Goal: Information Seeking & Learning: Learn about a topic

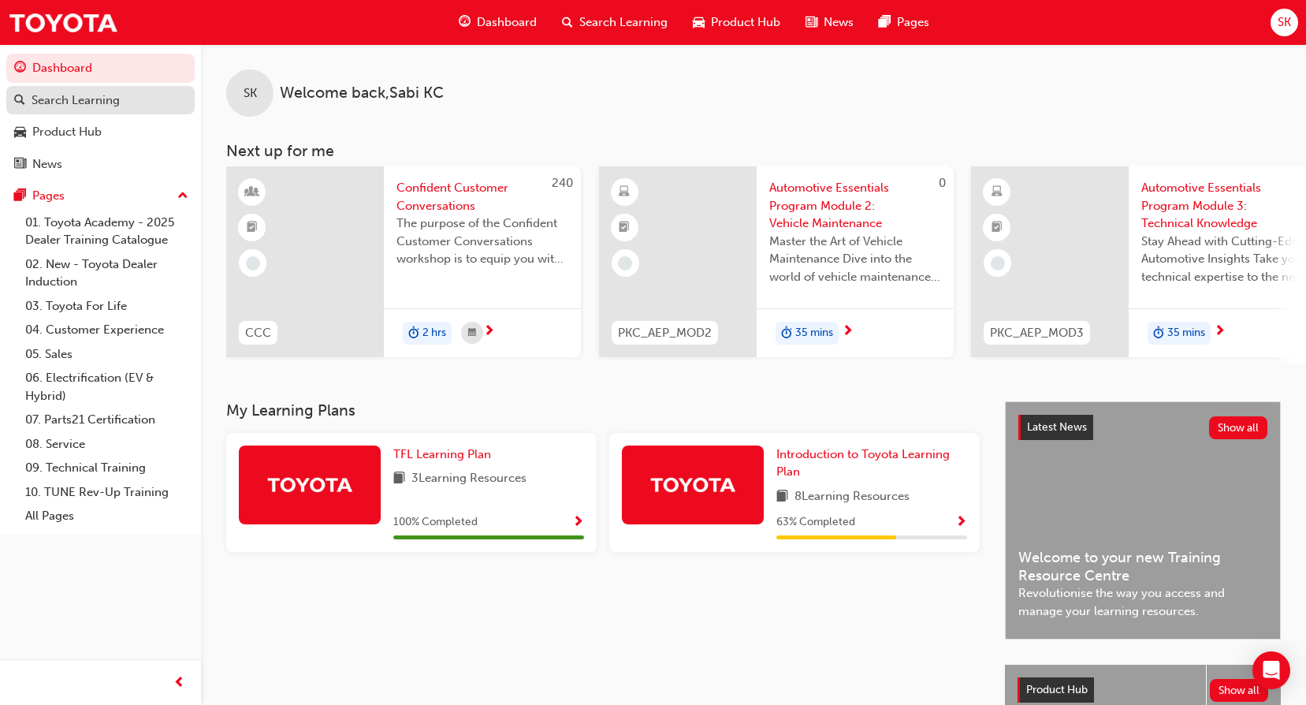
click at [80, 102] on div "Search Learning" at bounding box center [76, 100] width 88 height 18
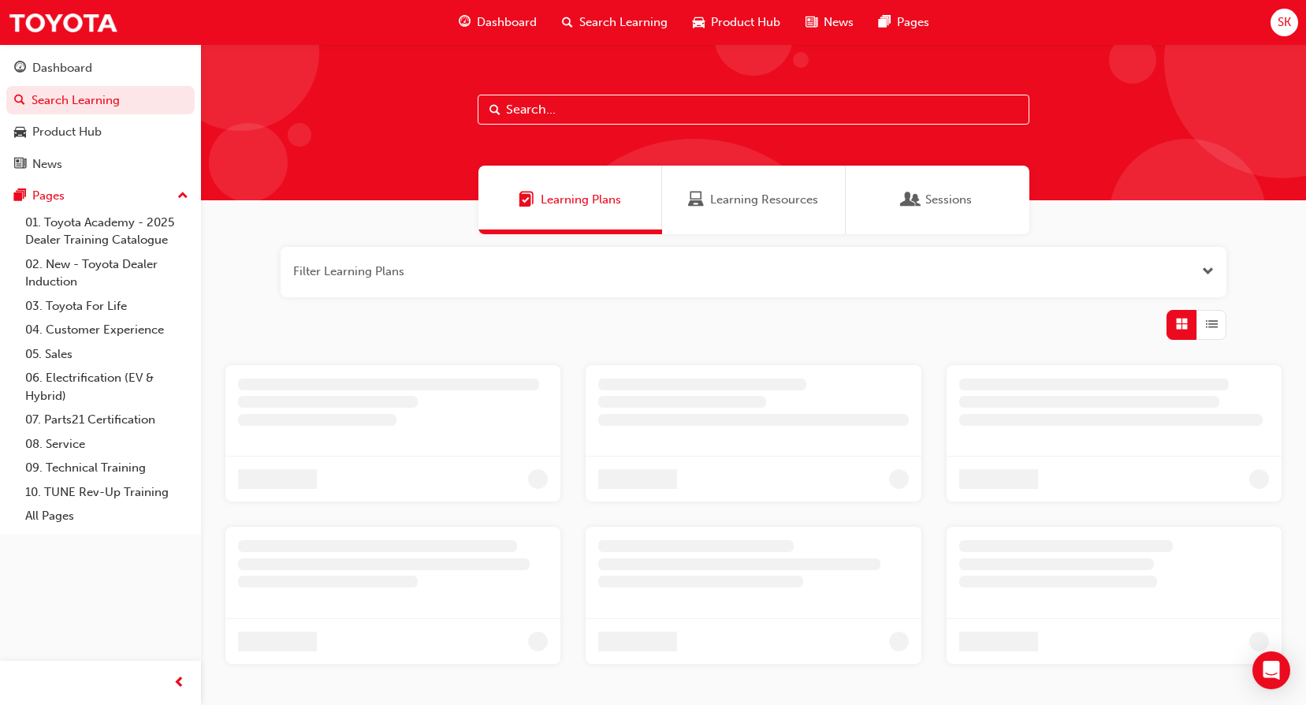
click at [662, 111] on input "text" at bounding box center [754, 110] width 552 height 30
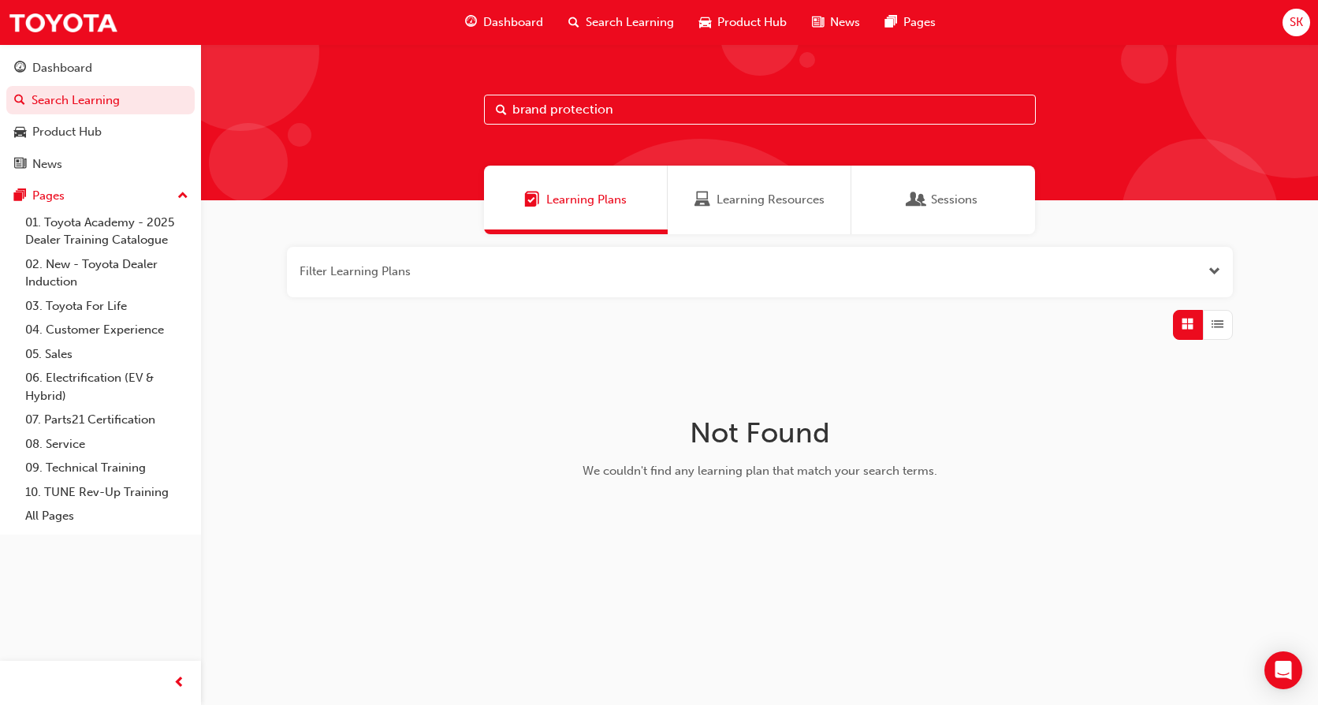
type input "brand protection"
click at [753, 209] on div "Learning Resources" at bounding box center [759, 199] width 184 height 69
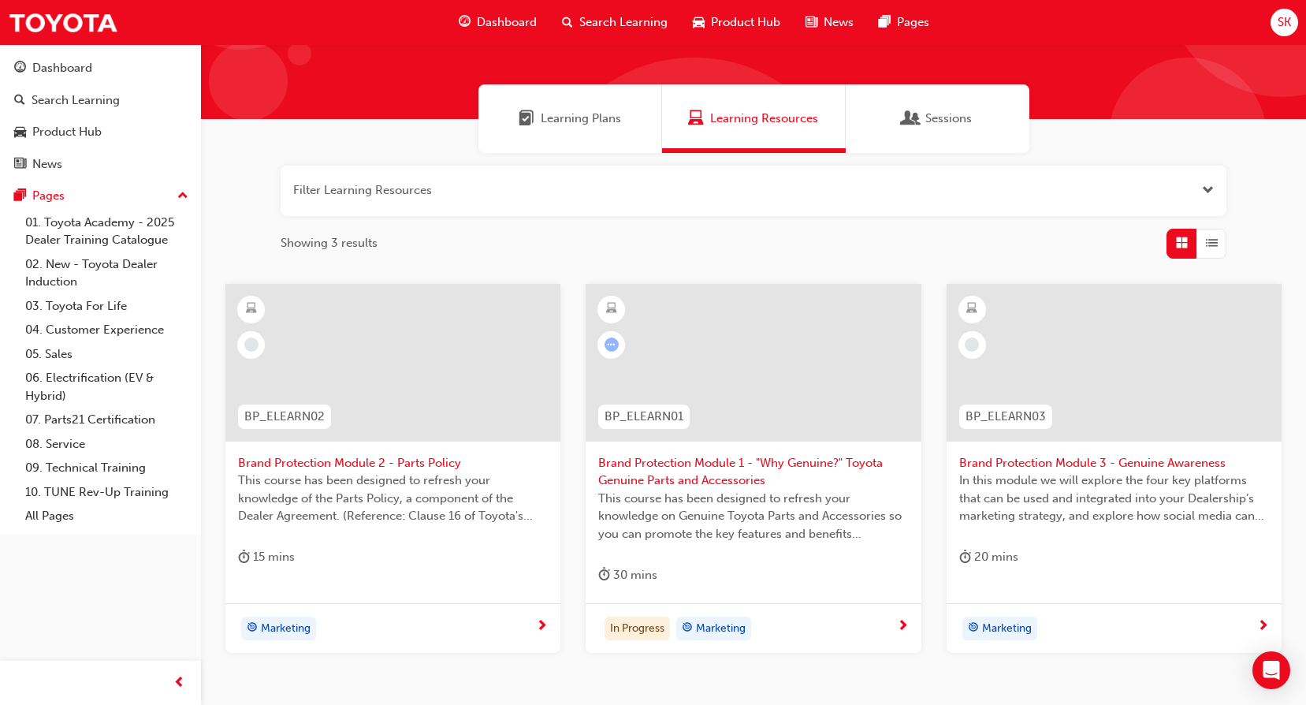
scroll to position [158, 0]
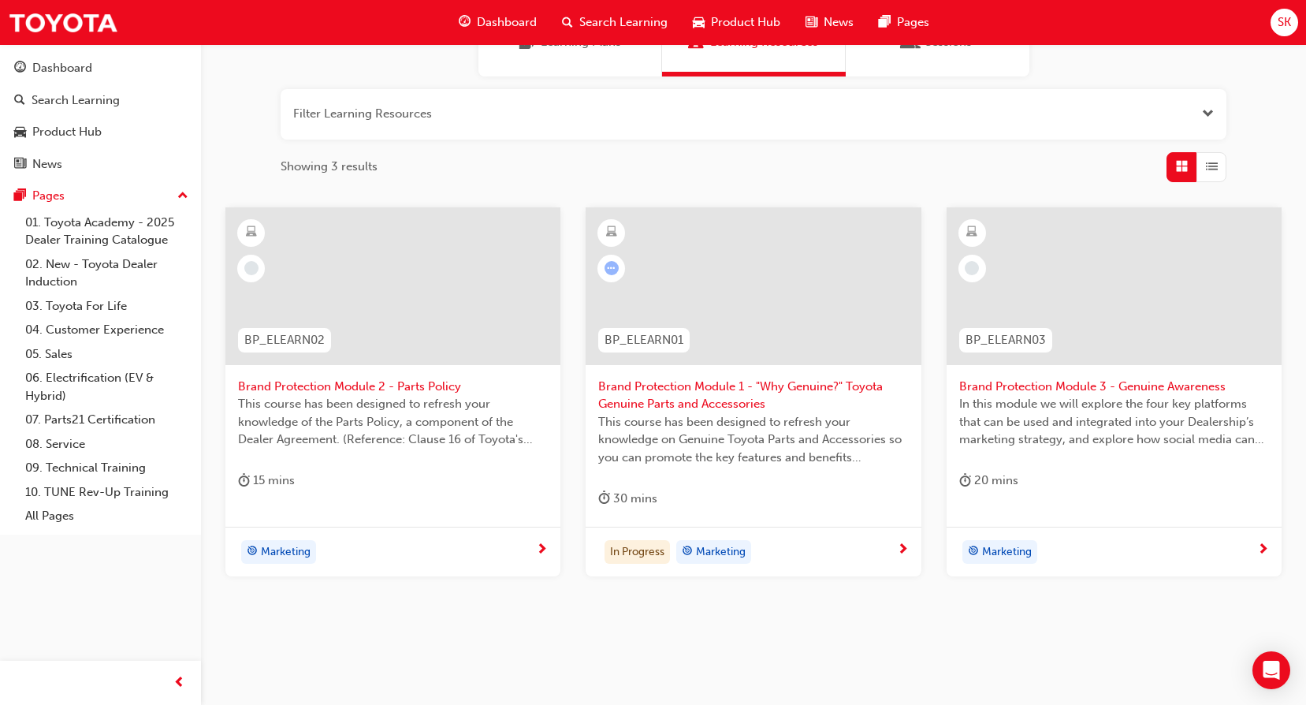
click at [807, 462] on span "This course has been designed to refresh your knowledge on Genuine Toyota Parts…" at bounding box center [753, 440] width 310 height 54
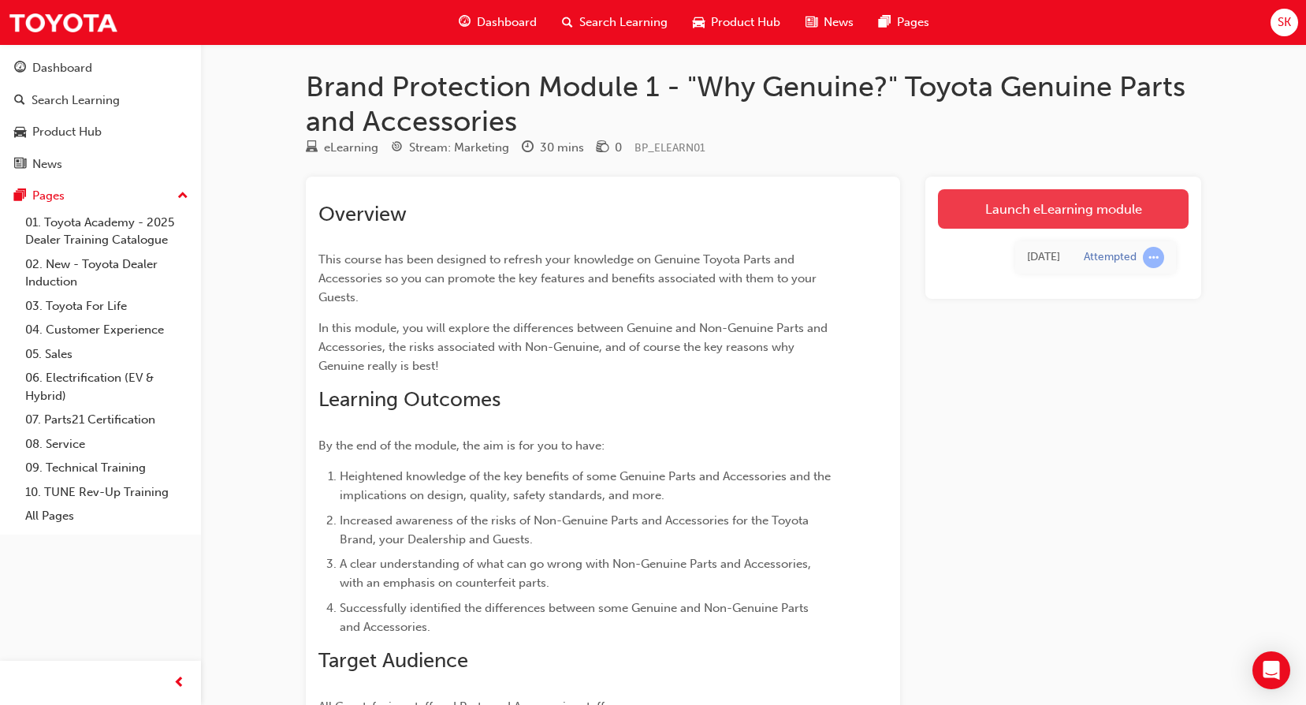
click at [1115, 210] on link "Launch eLearning module" at bounding box center [1063, 208] width 251 height 39
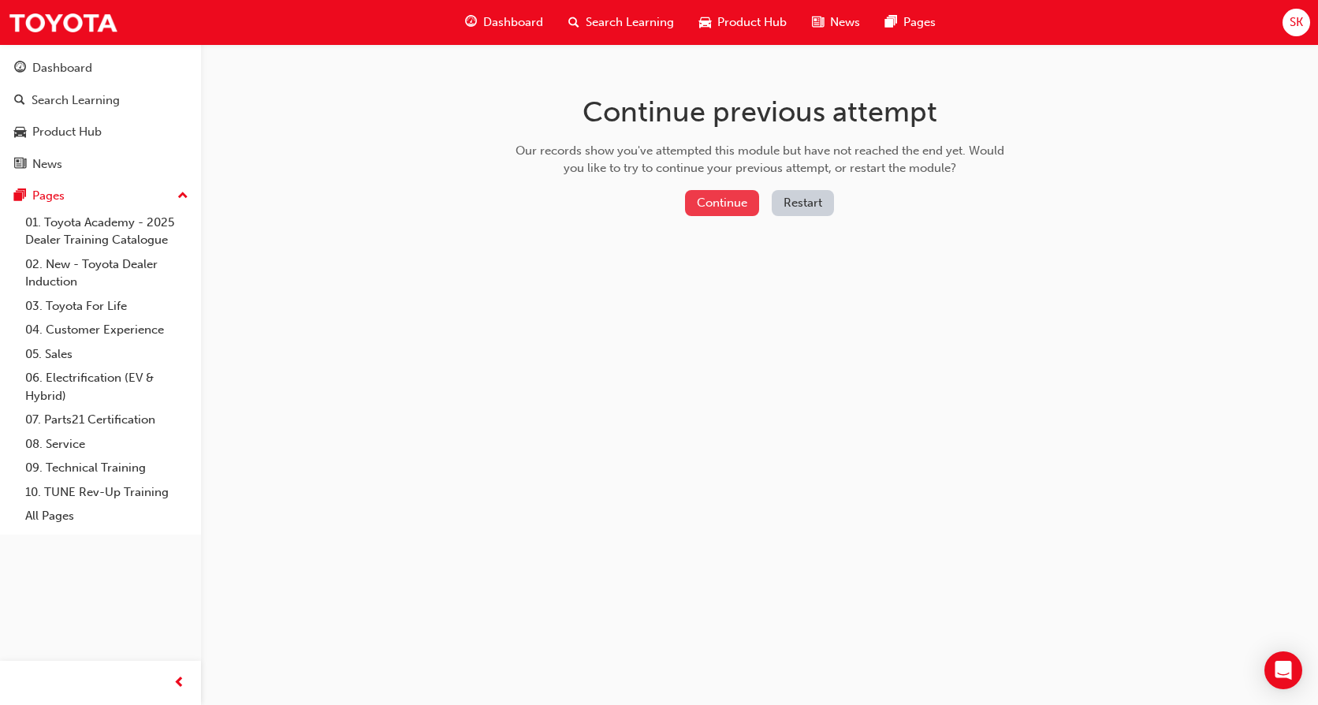
click at [695, 195] on button "Continue" at bounding box center [722, 203] width 74 height 26
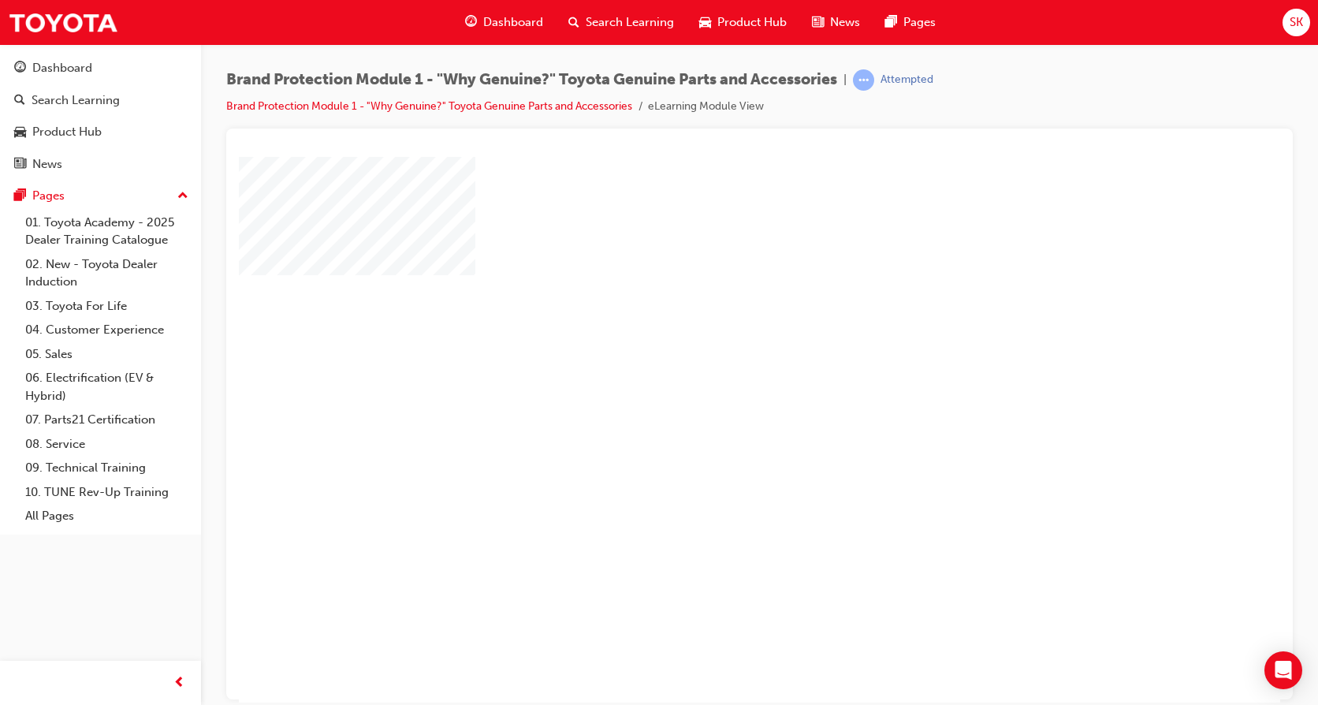
click at [714, 383] on div "play" at bounding box center [714, 383] width 0 height 0
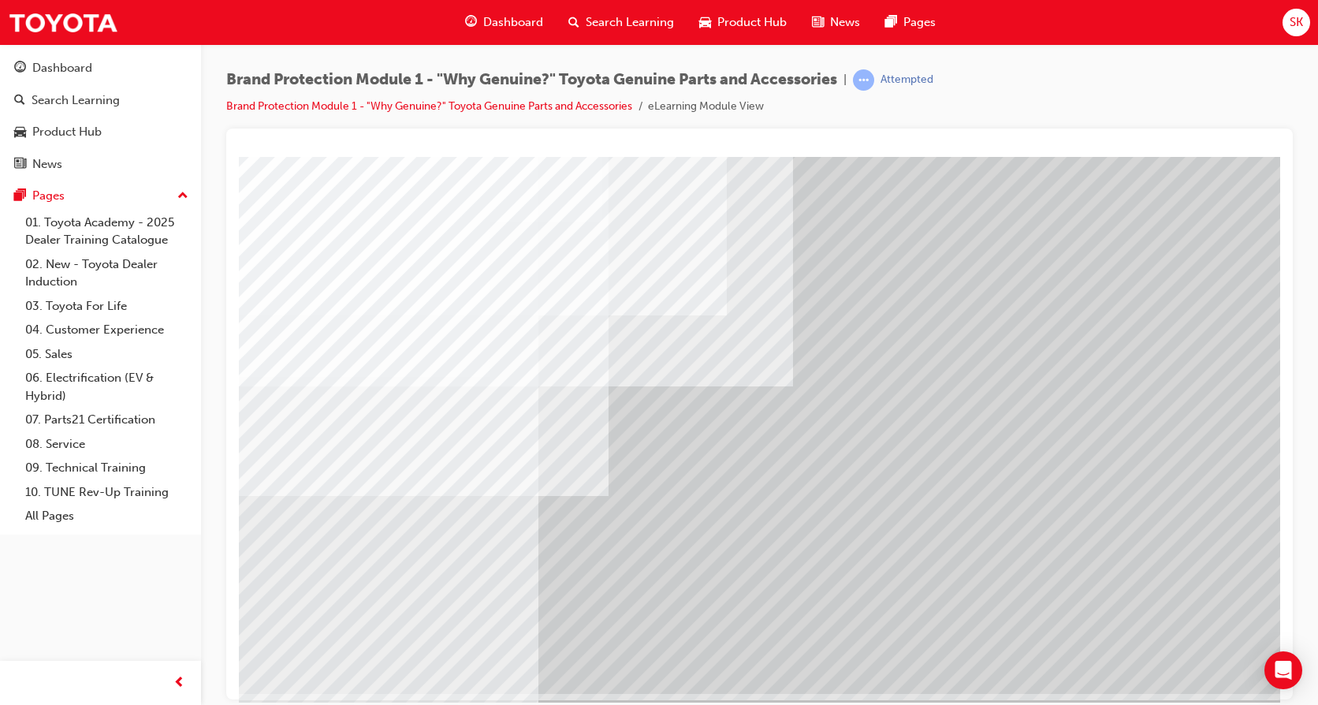
scroll to position [58, 0]
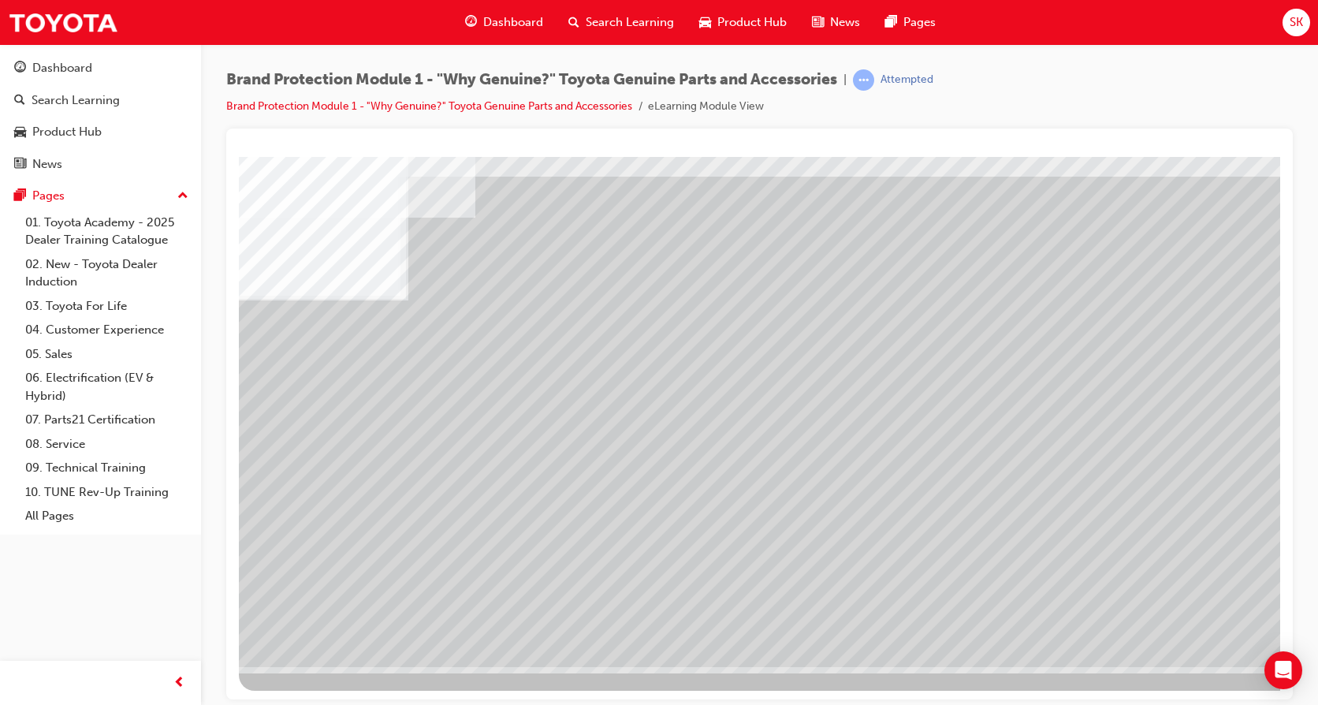
scroll to position [0, 0]
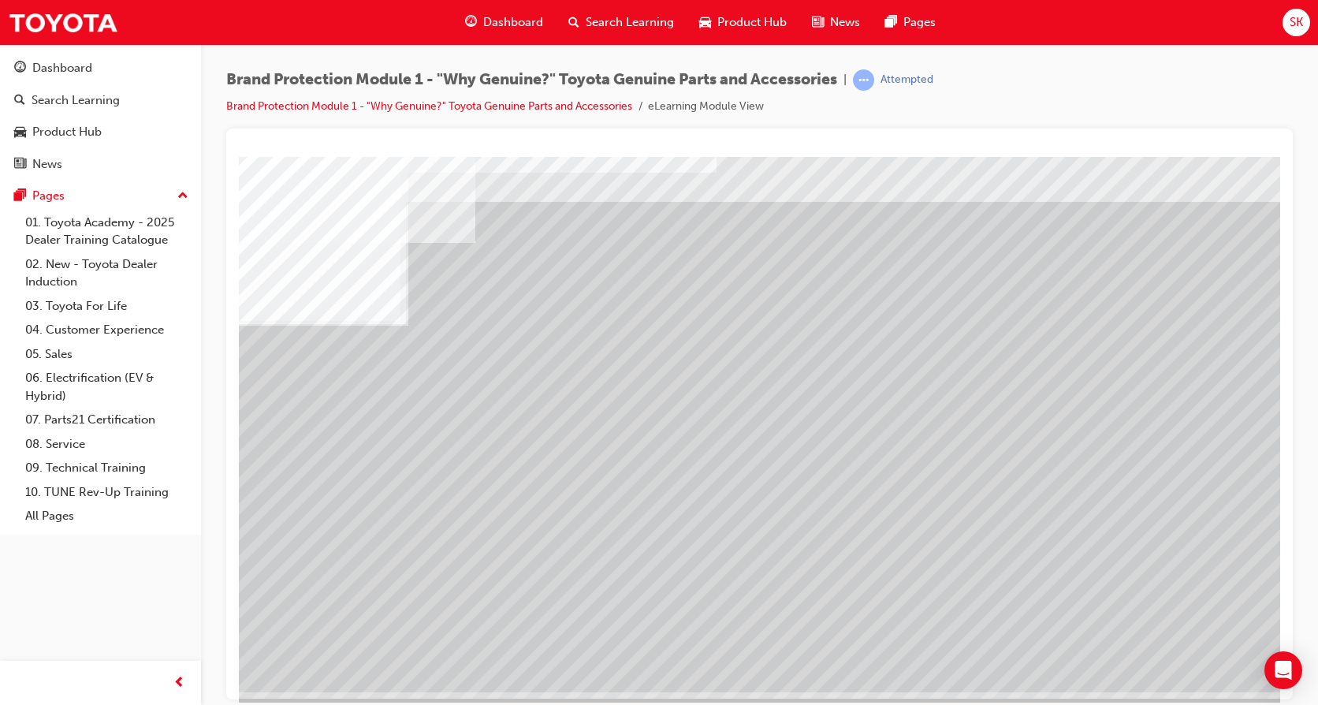
scroll to position [58, 0]
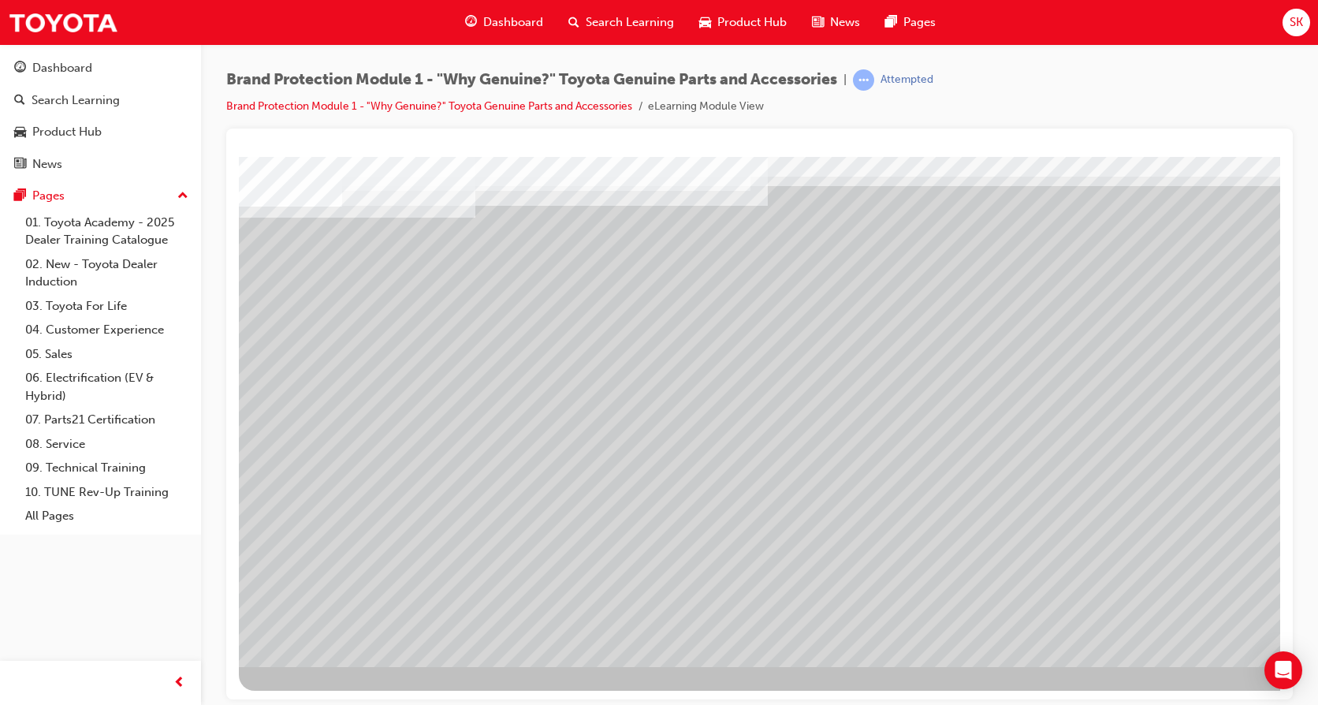
scroll to position [0, 0]
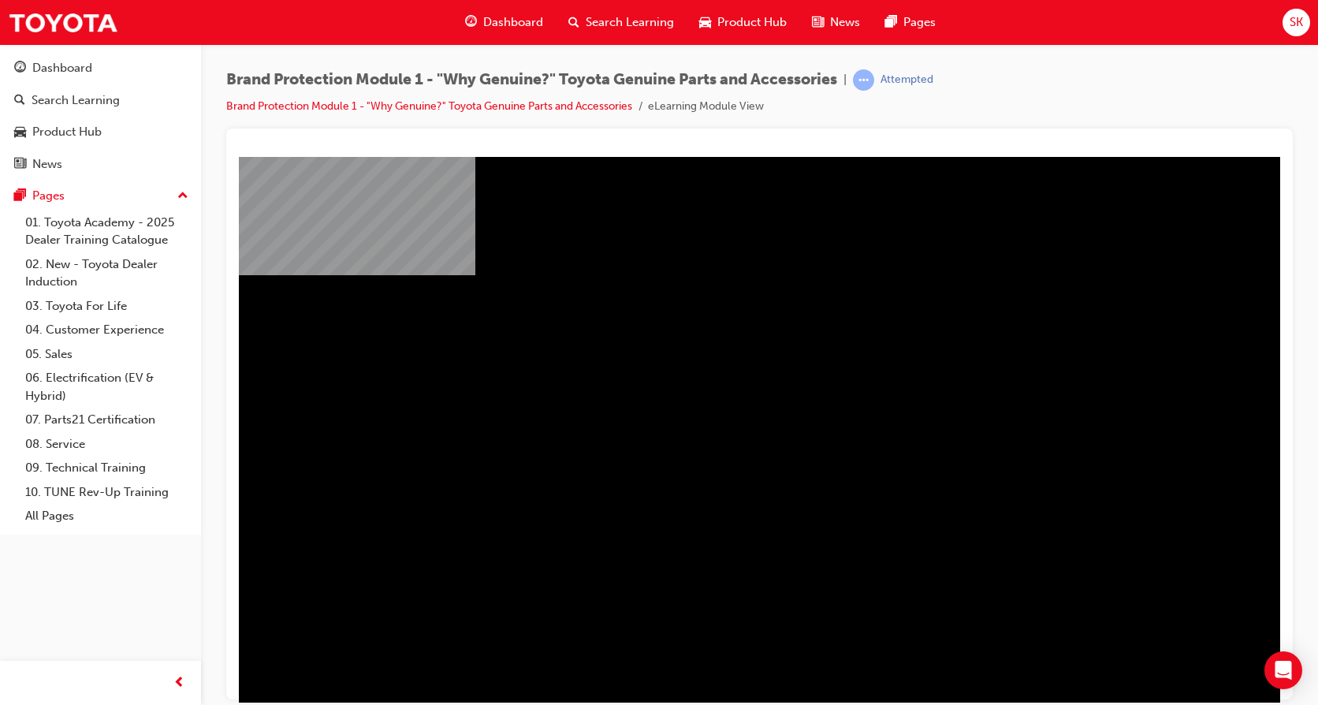
click at [327, 582] on div "" at bounding box center [775, 453] width 1072 height 567
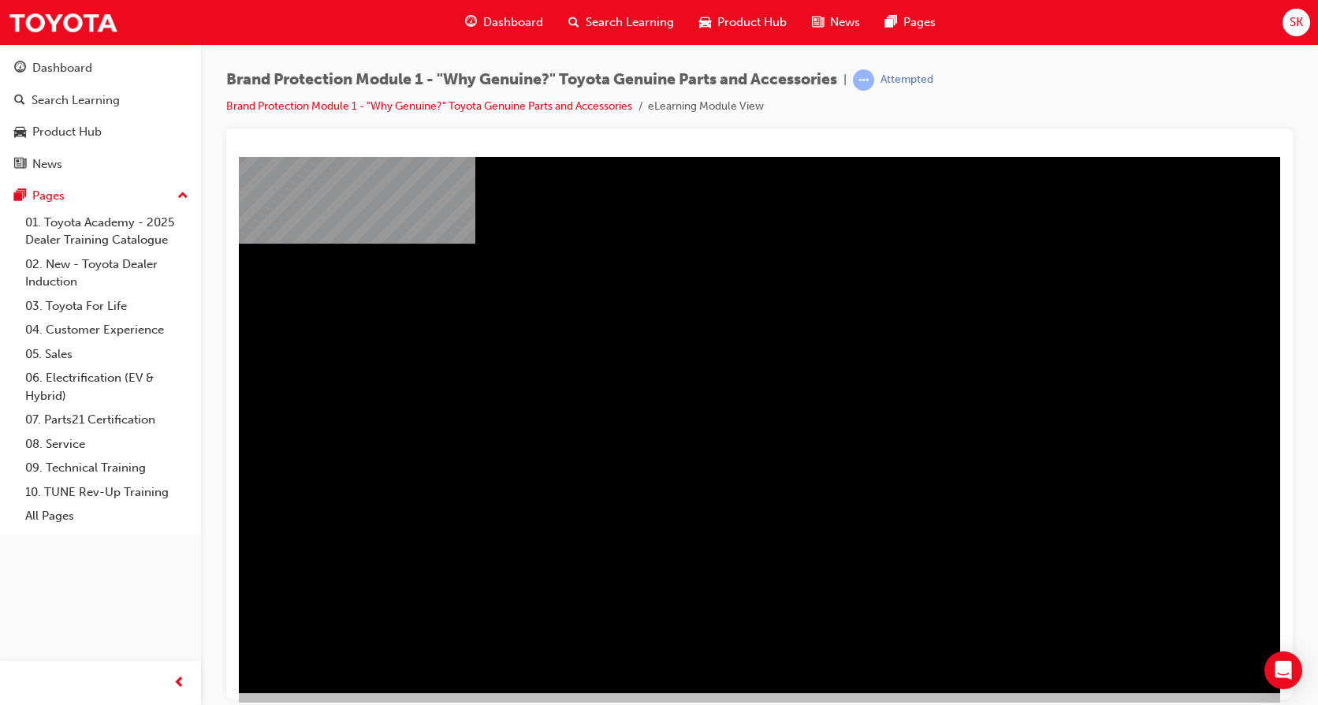
scroll to position [58, 0]
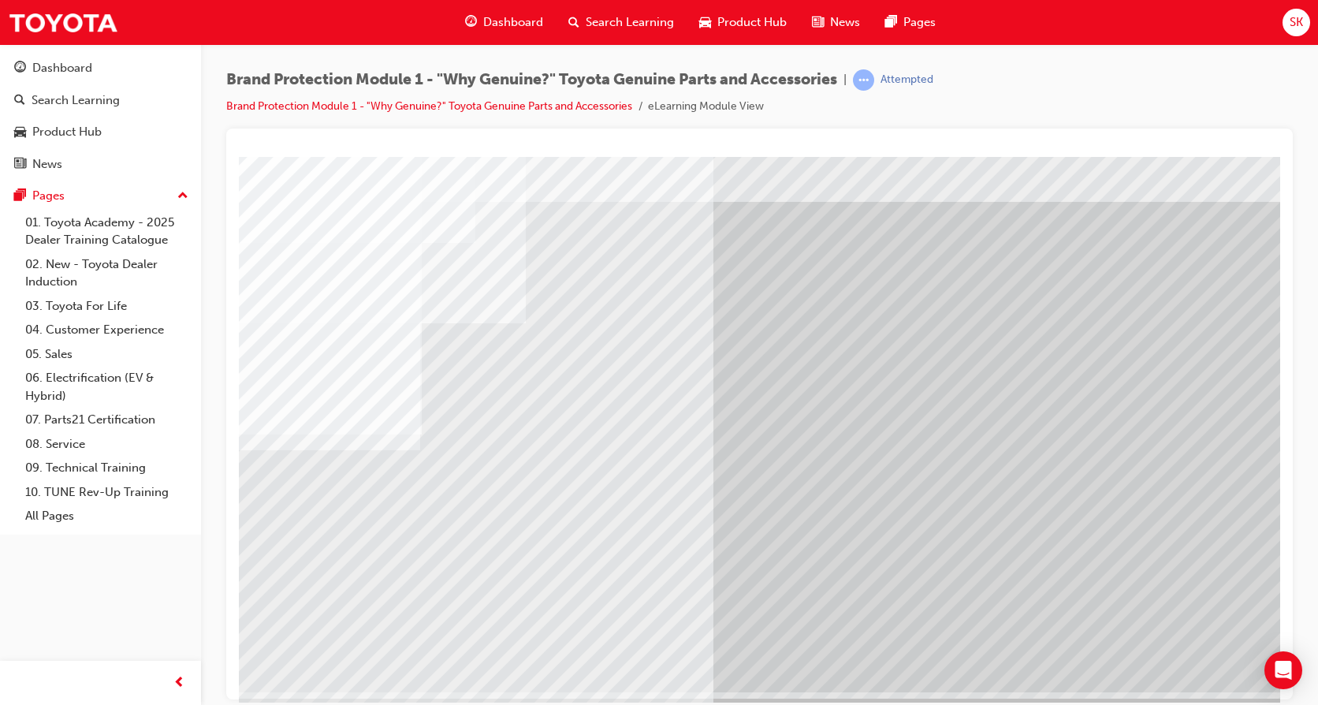
scroll to position [58, 0]
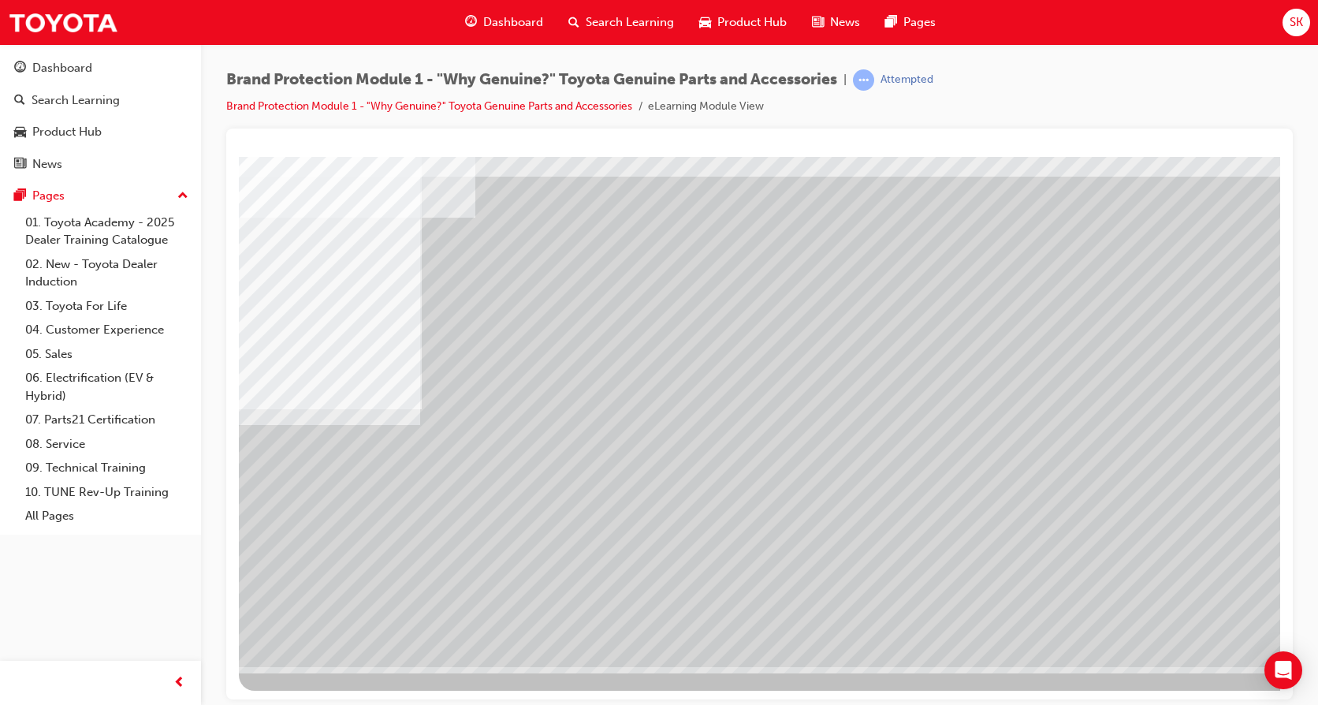
scroll to position [0, 0]
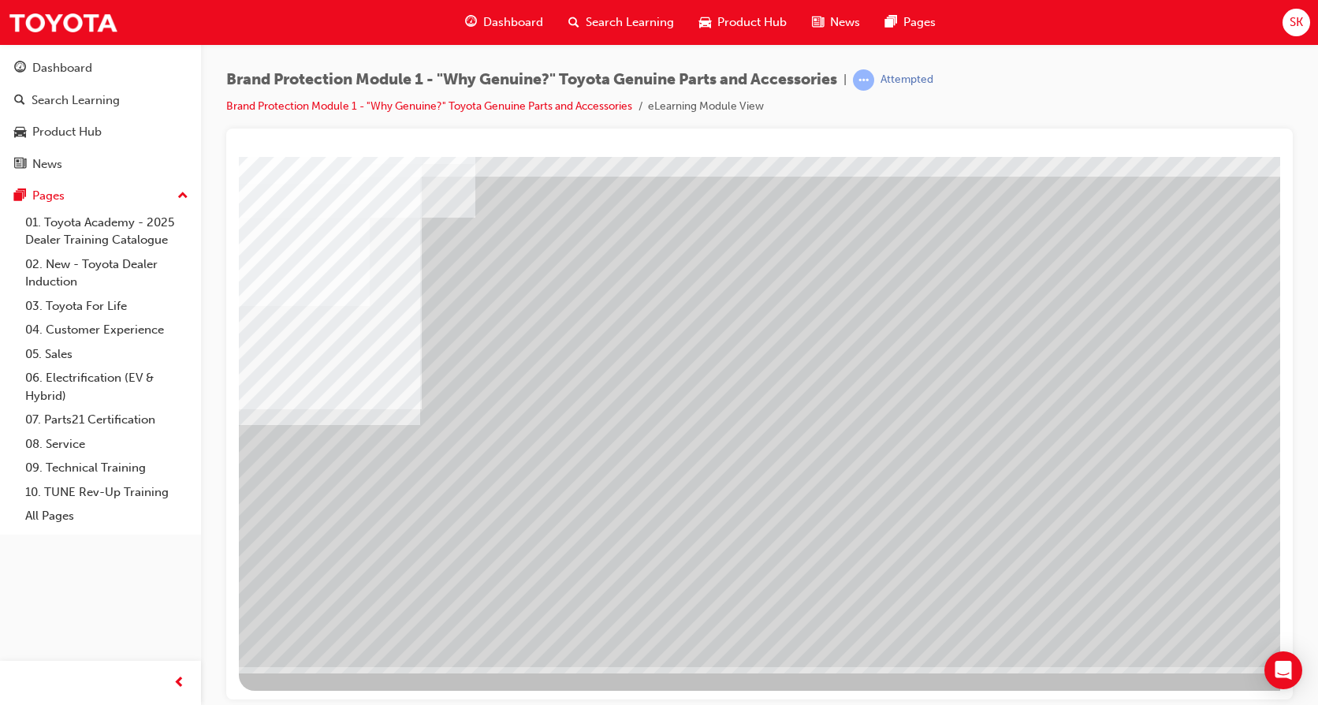
scroll to position [58, 43]
drag, startPoint x: 1142, startPoint y: 630, endPoint x: 1121, endPoint y: 579, distance: 55.5
click at [1137, 608] on div "multistate" at bounding box center [739, 382] width 1072 height 567
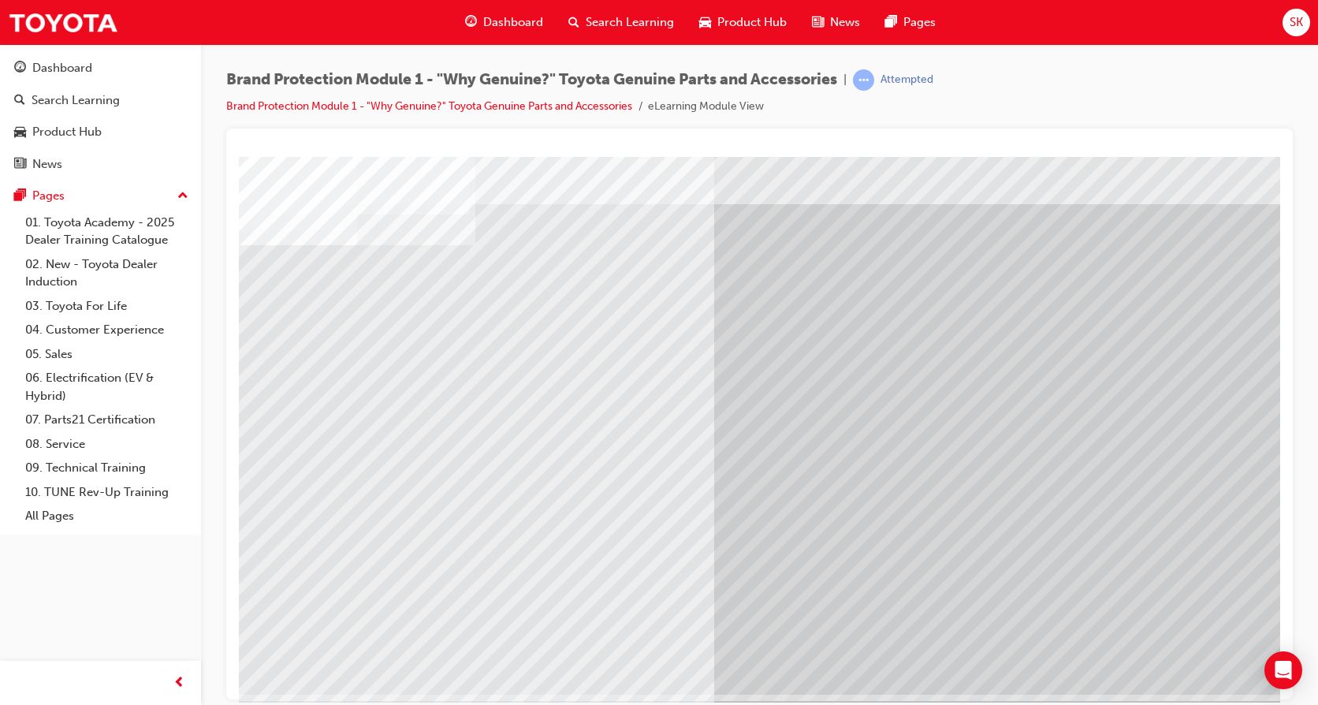
scroll to position [58, 0]
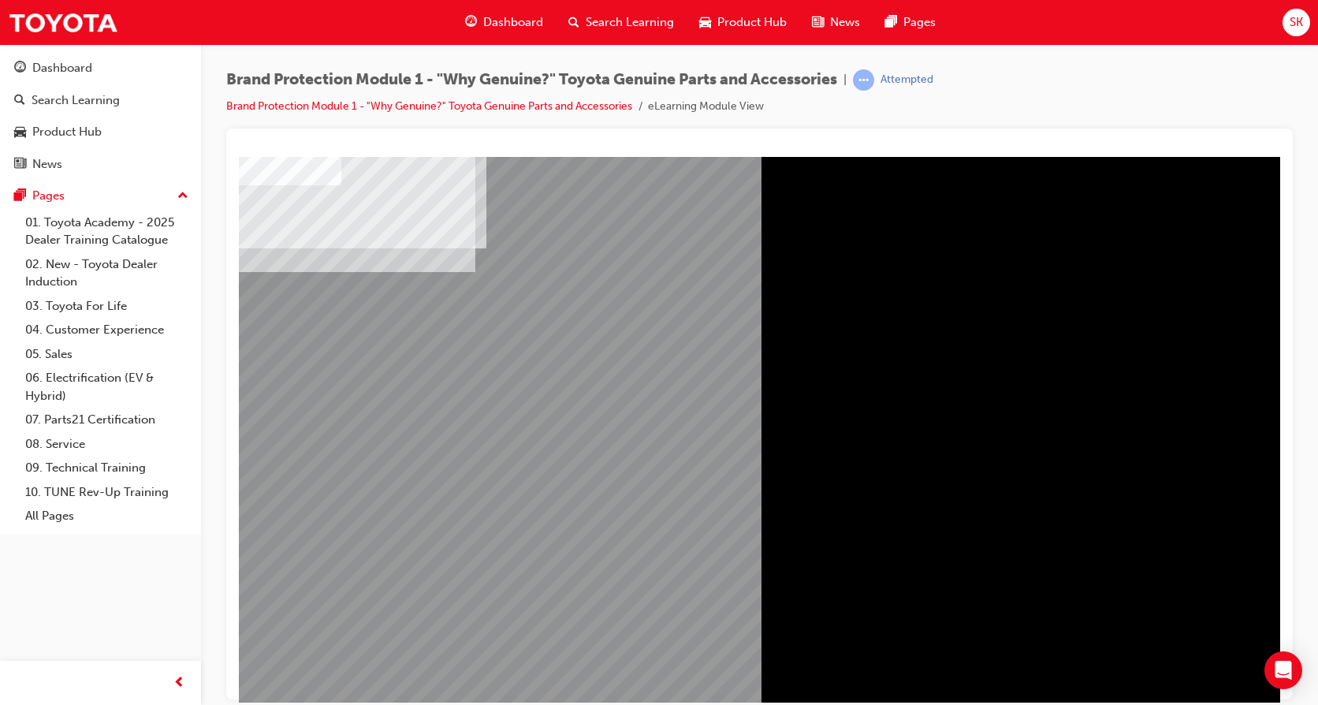
scroll to position [0, 0]
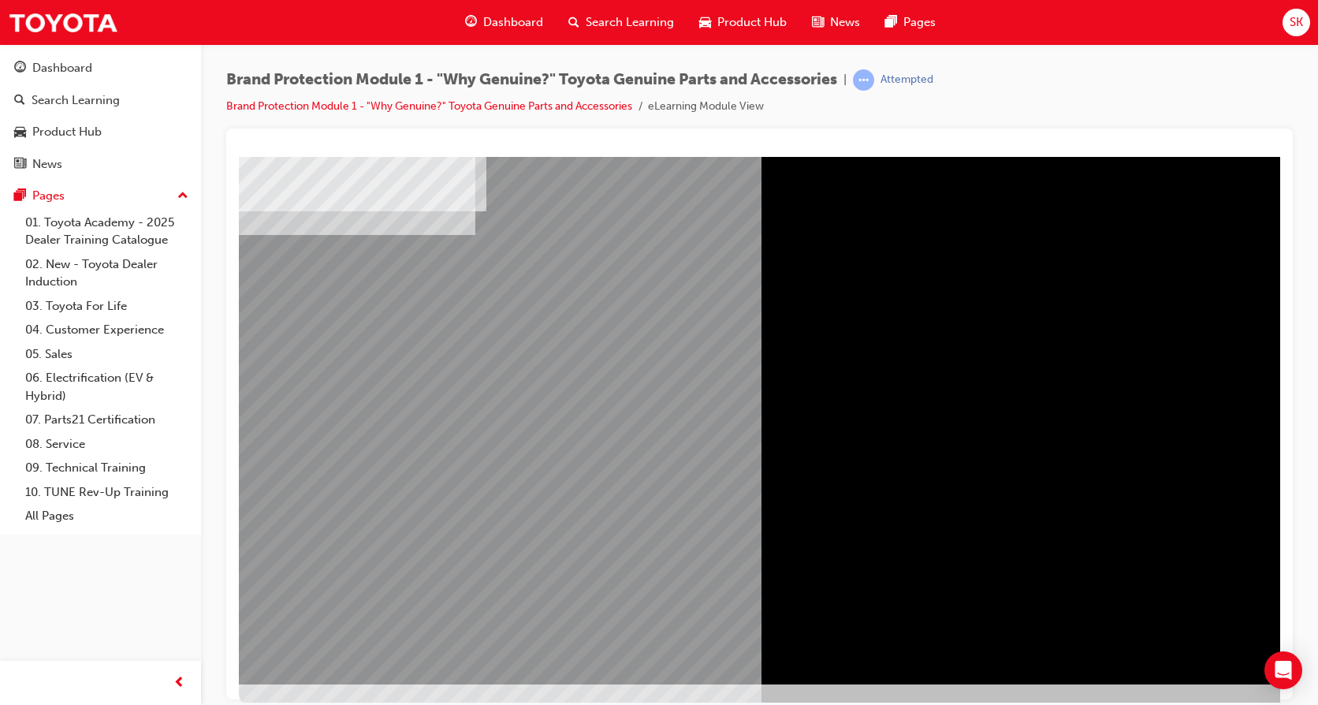
scroll to position [58, 0]
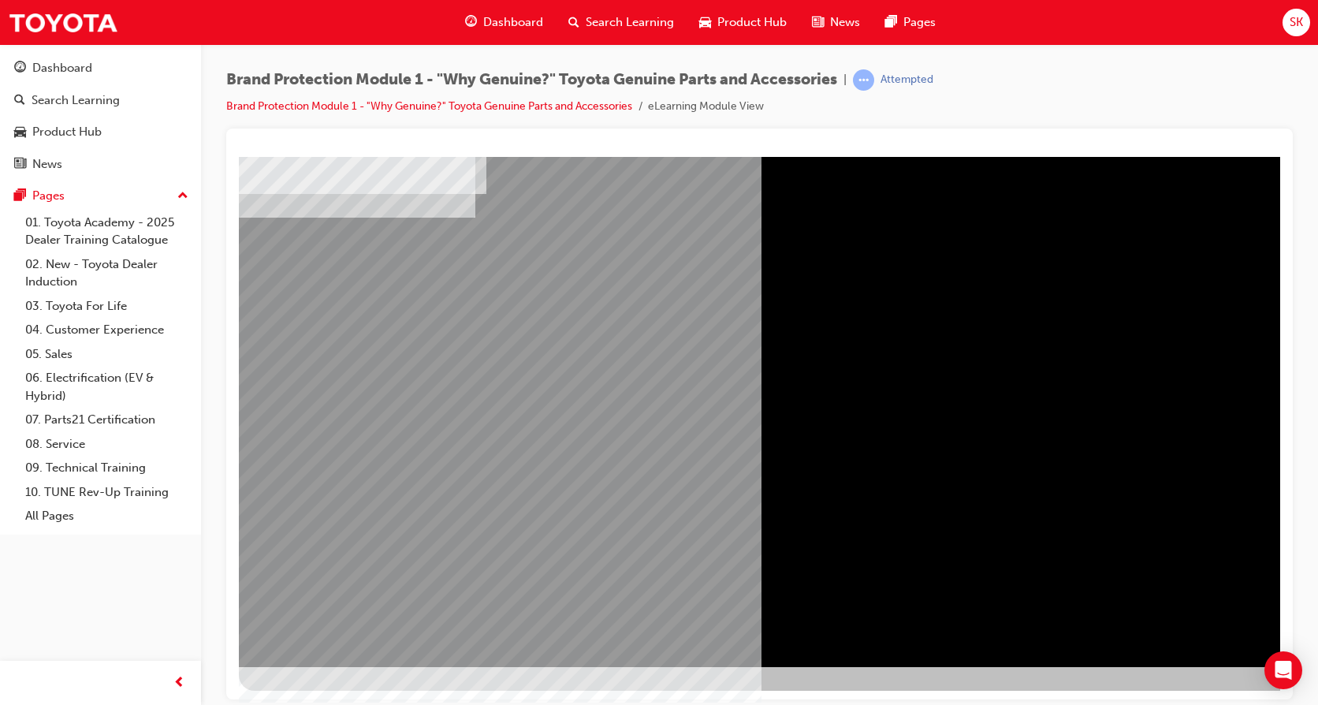
drag, startPoint x: 1169, startPoint y: 627, endPoint x: 1155, endPoint y: 615, distance: 18.4
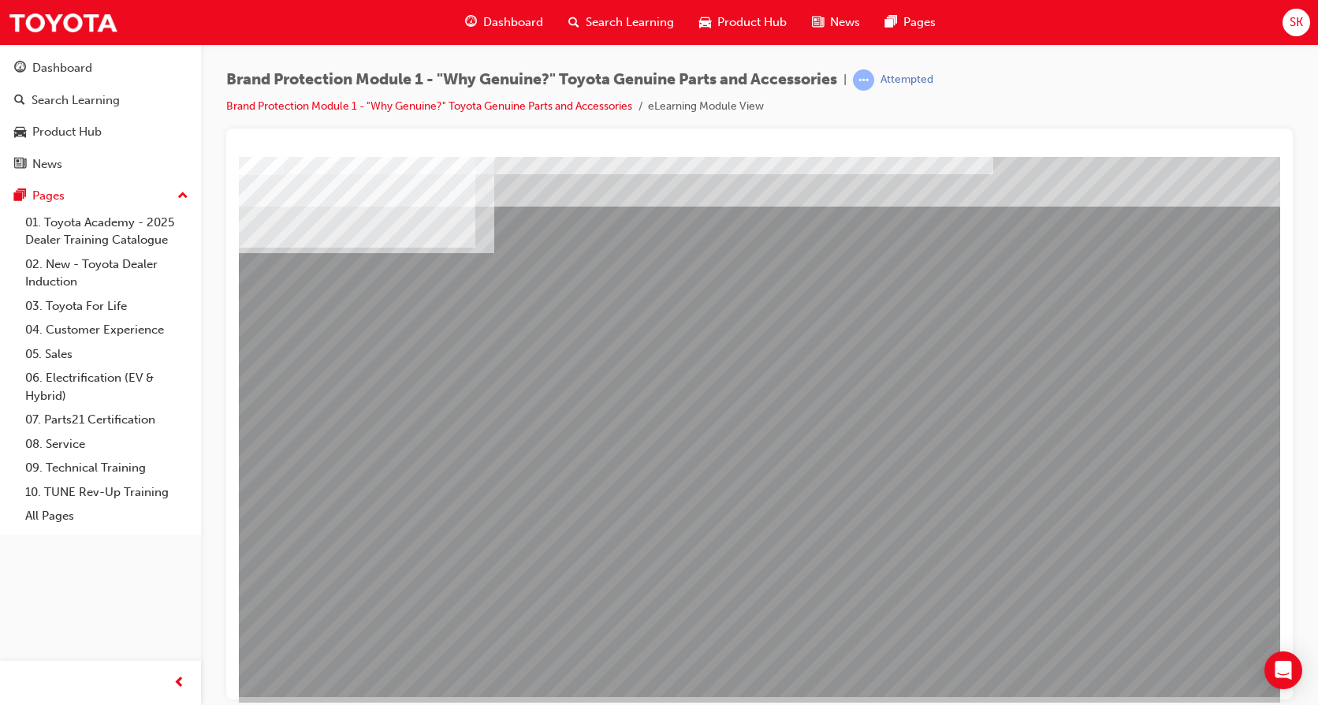
scroll to position [0, 0]
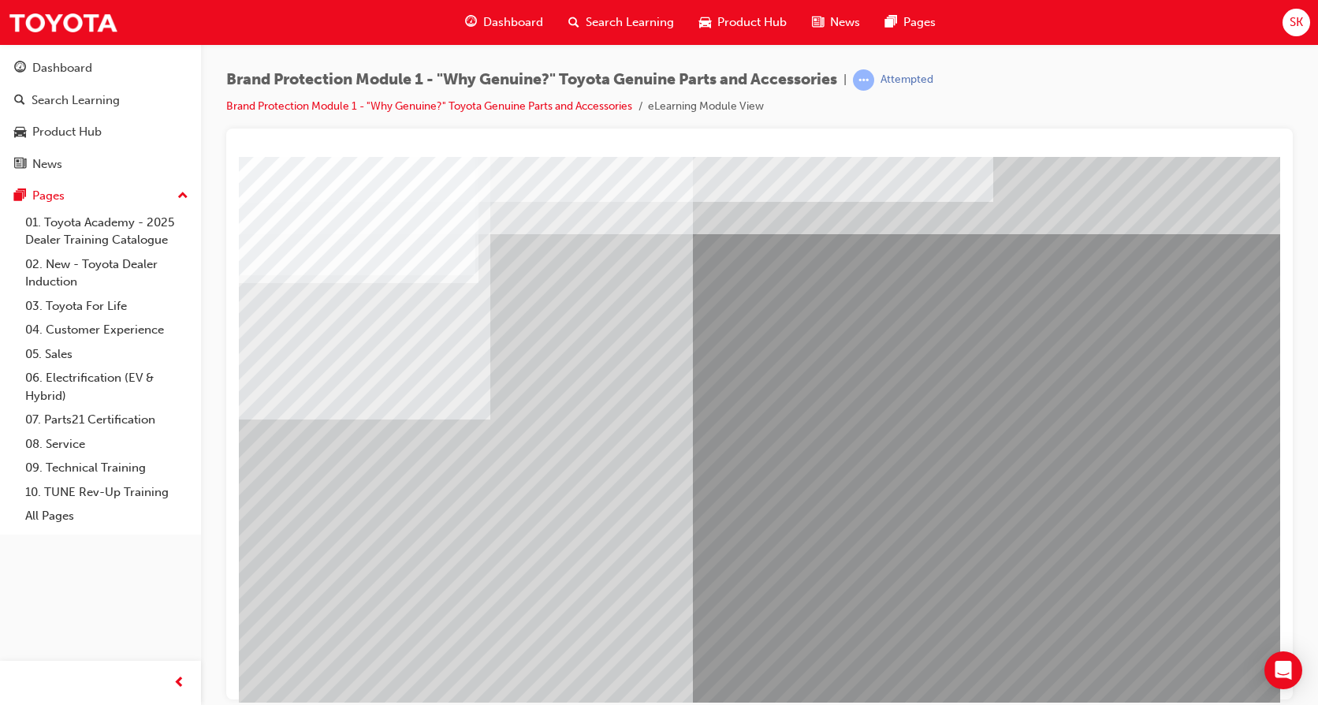
scroll to position [58, 0]
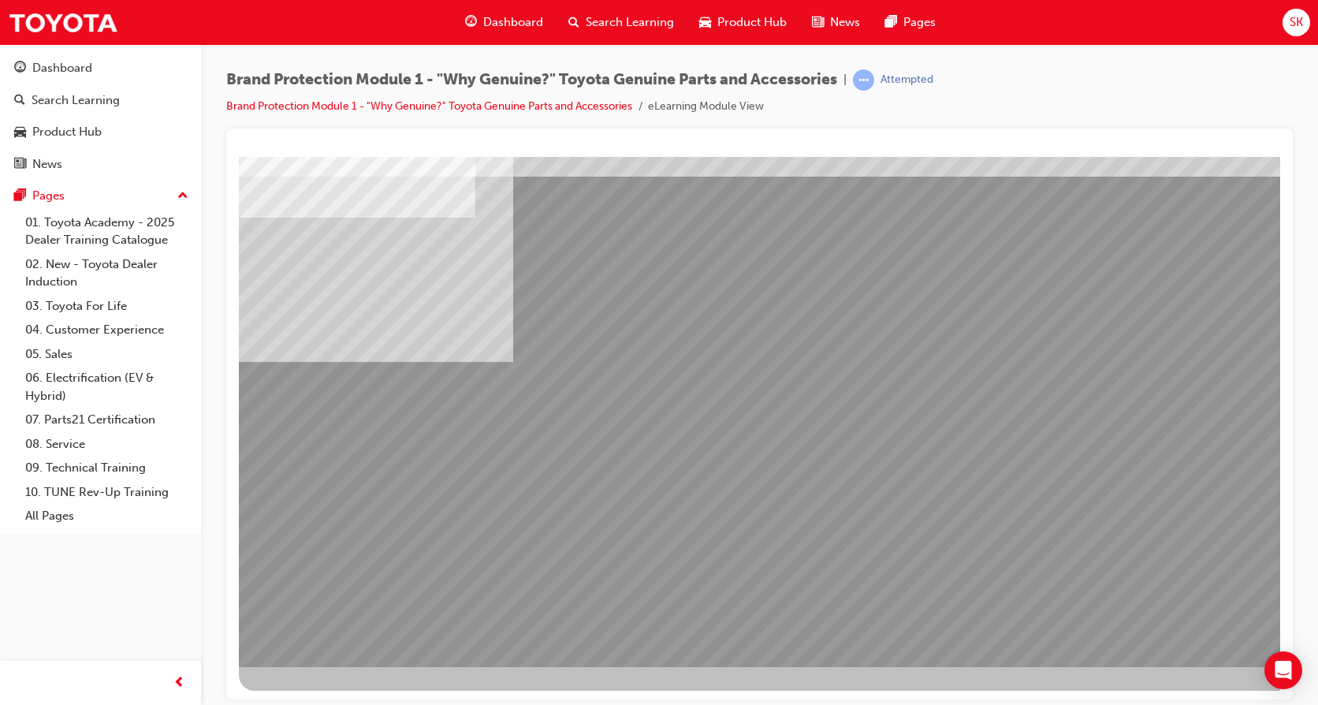
scroll to position [58, 43]
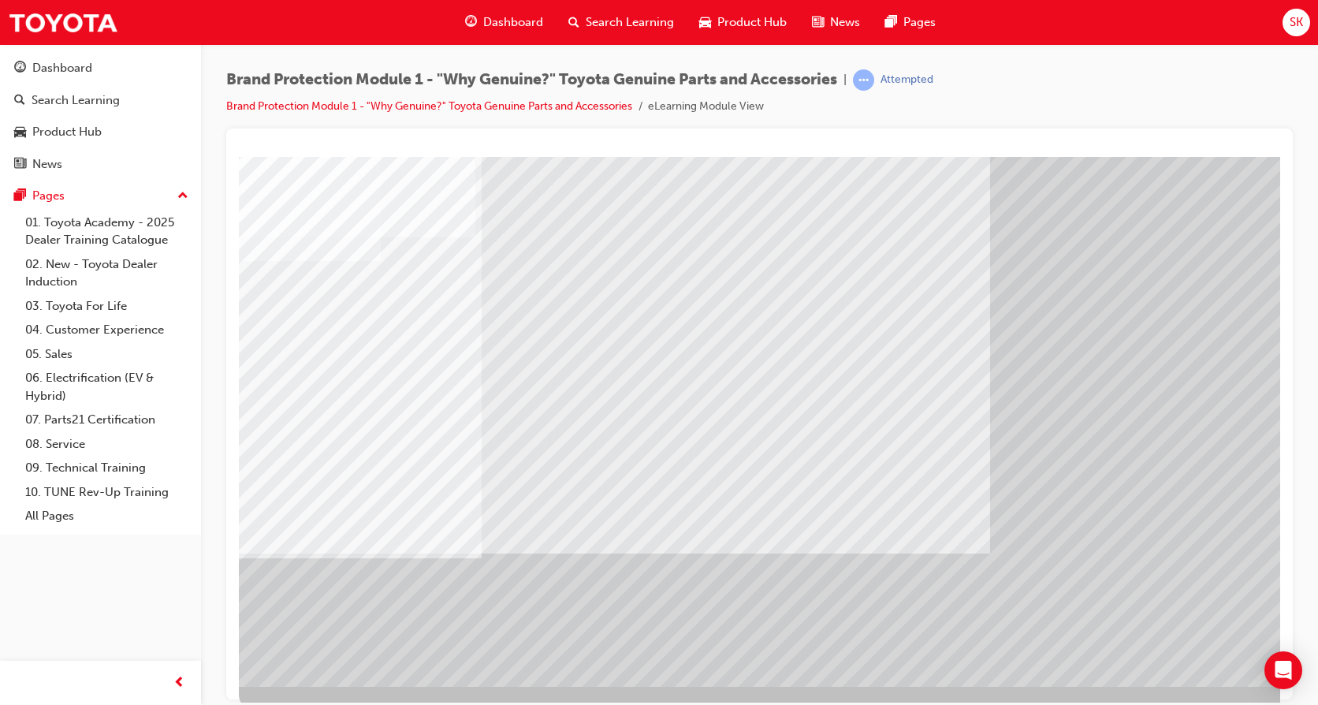
scroll to position [58, 0]
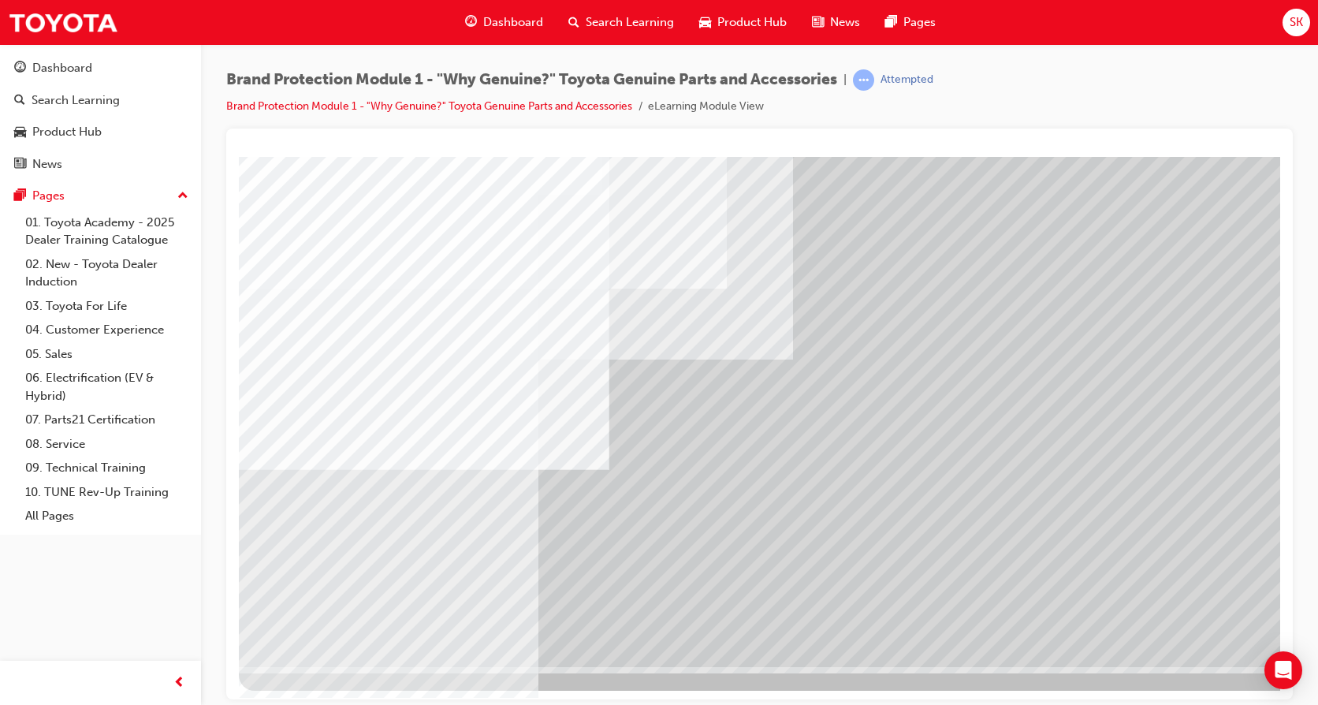
drag, startPoint x: 1184, startPoint y: 618, endPoint x: 1173, endPoint y: 616, distance: 11.1
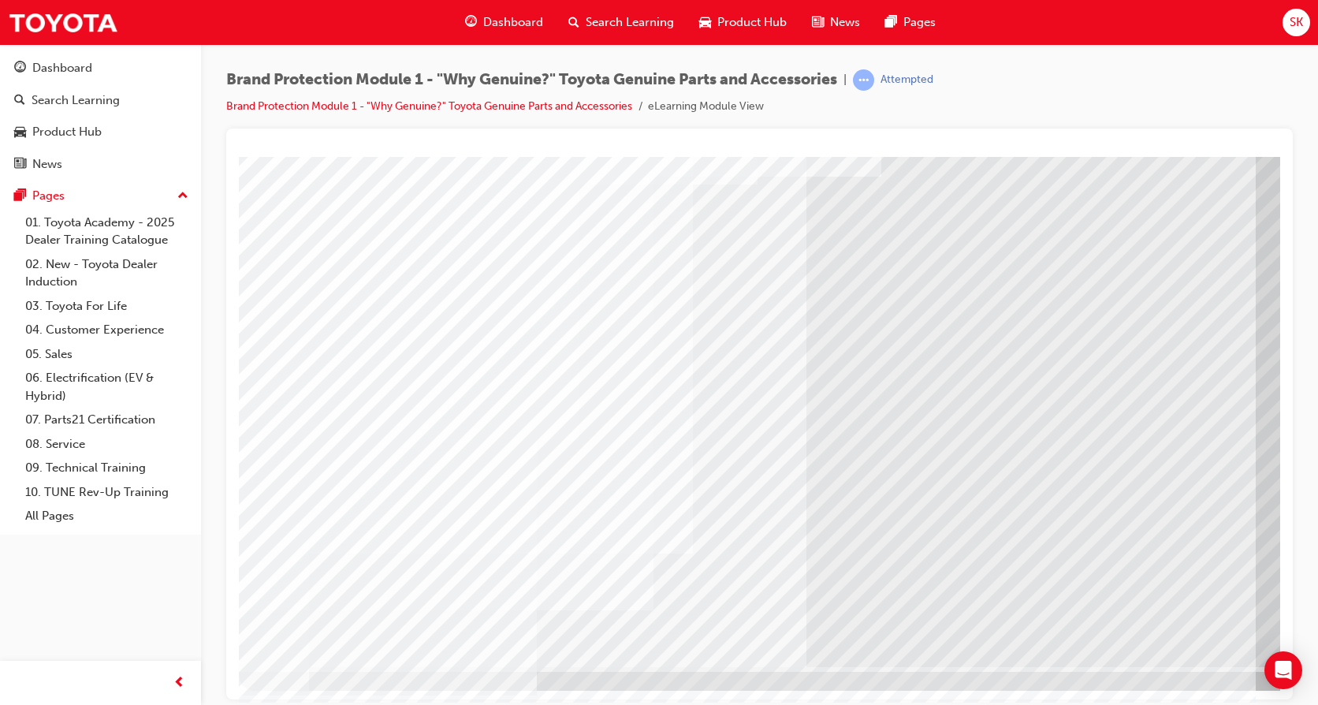
scroll to position [0, 0]
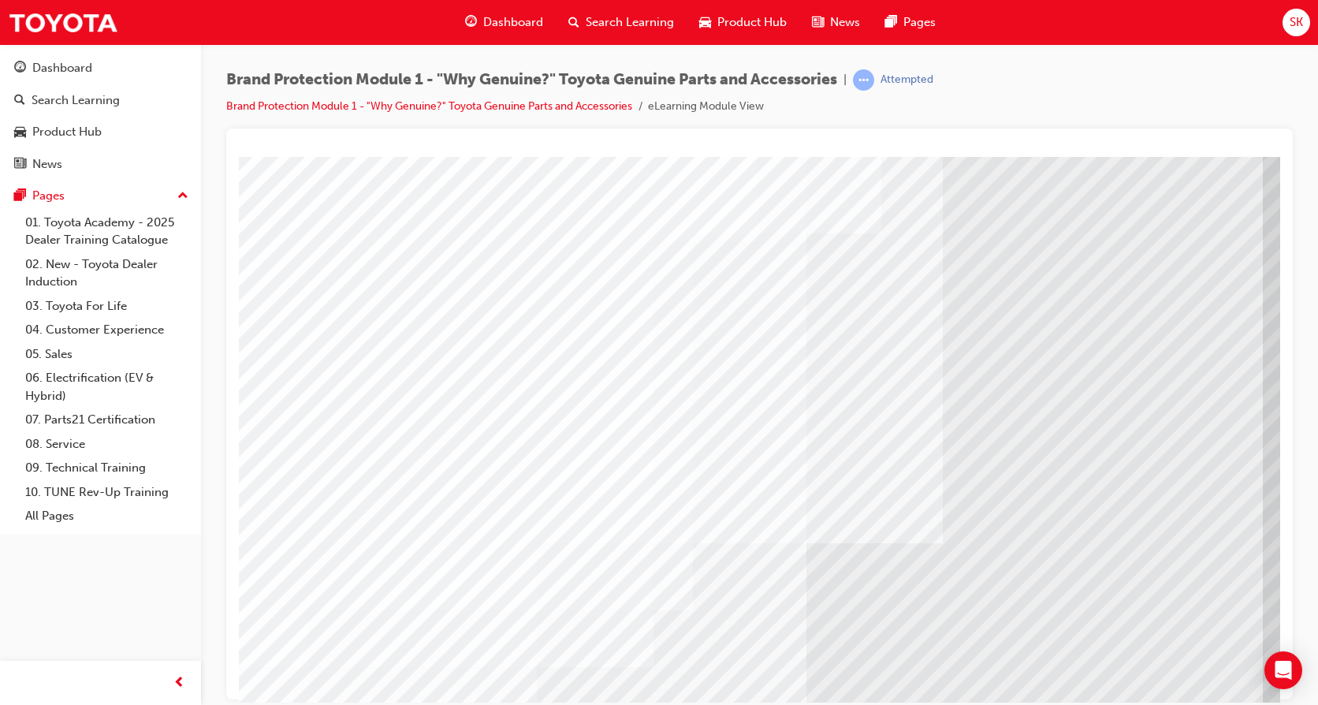
scroll to position [0, 0]
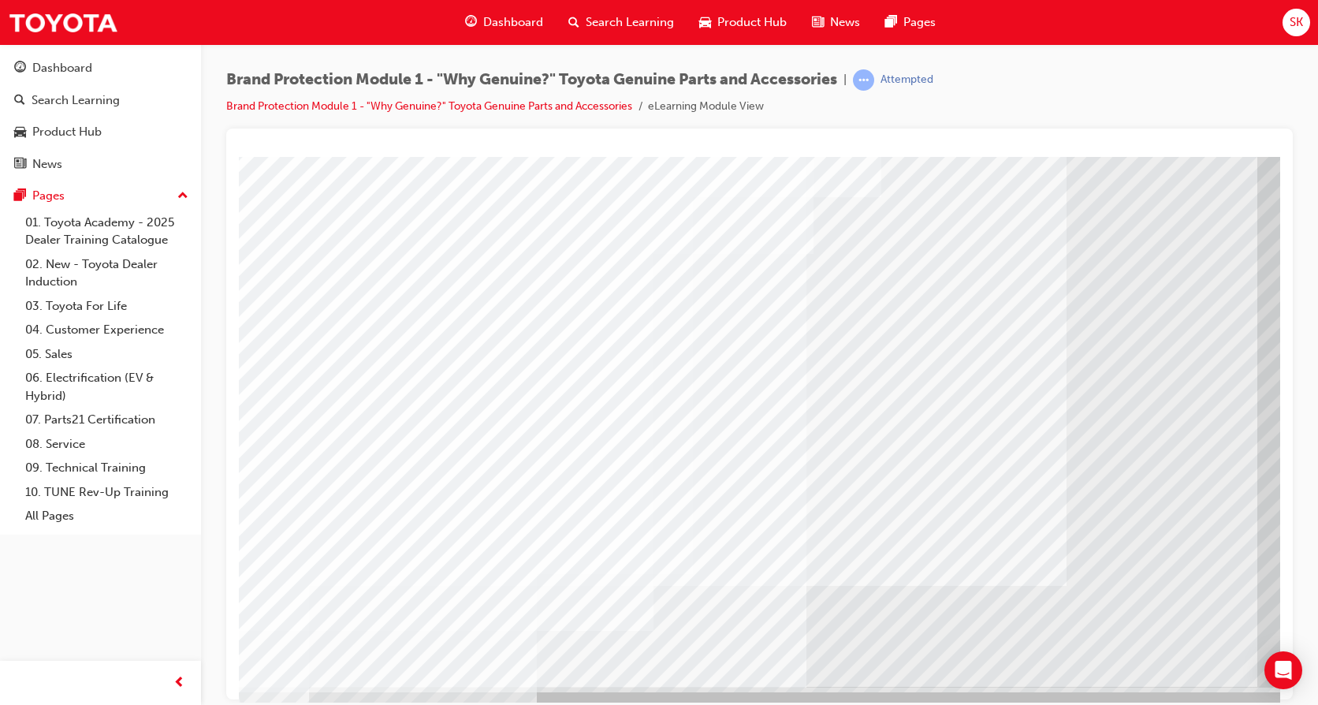
scroll to position [58, 0]
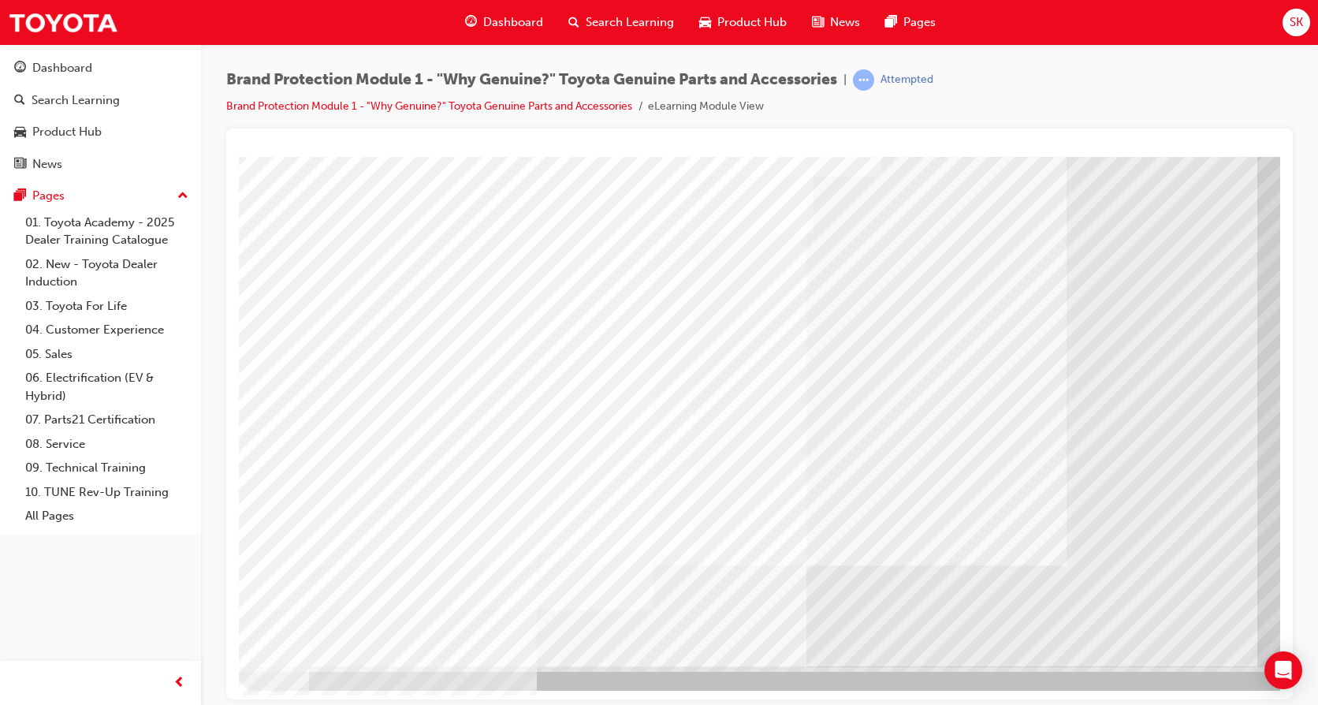
drag, startPoint x: 1172, startPoint y: 628, endPoint x: 1155, endPoint y: 617, distance: 19.9
click at [1155, 617] on div "multistate" at bounding box center [775, 382] width 1072 height 567
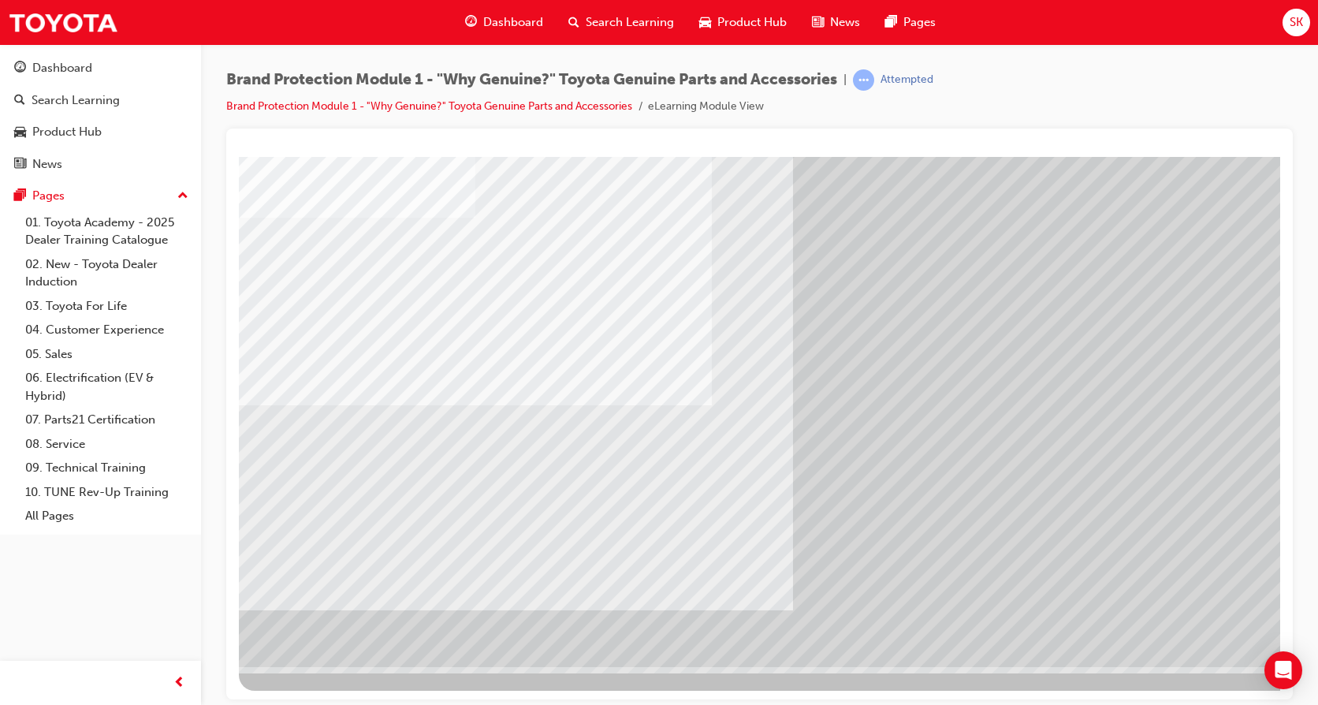
drag, startPoint x: 1157, startPoint y: 492, endPoint x: 1182, endPoint y: 484, distance: 26.4
drag, startPoint x: 1231, startPoint y: 626, endPoint x: 1207, endPoint y: 613, distance: 27.5
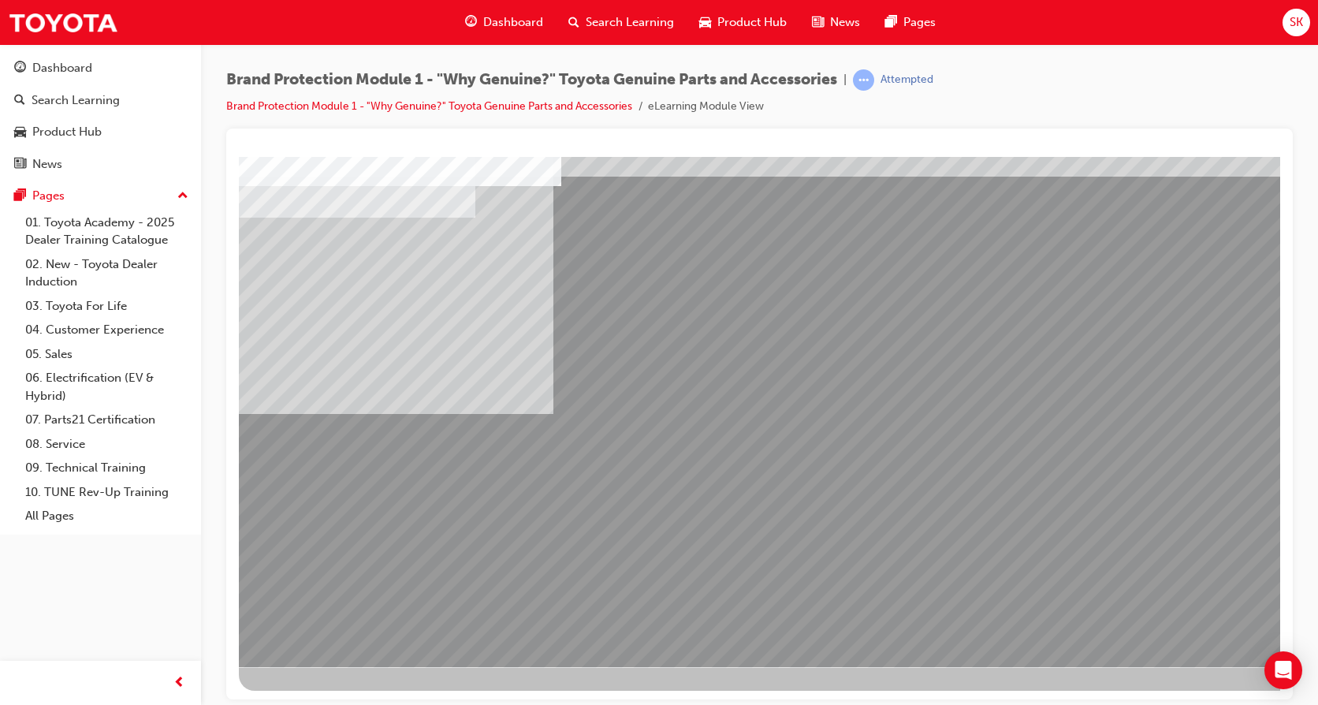
scroll to position [0, 0]
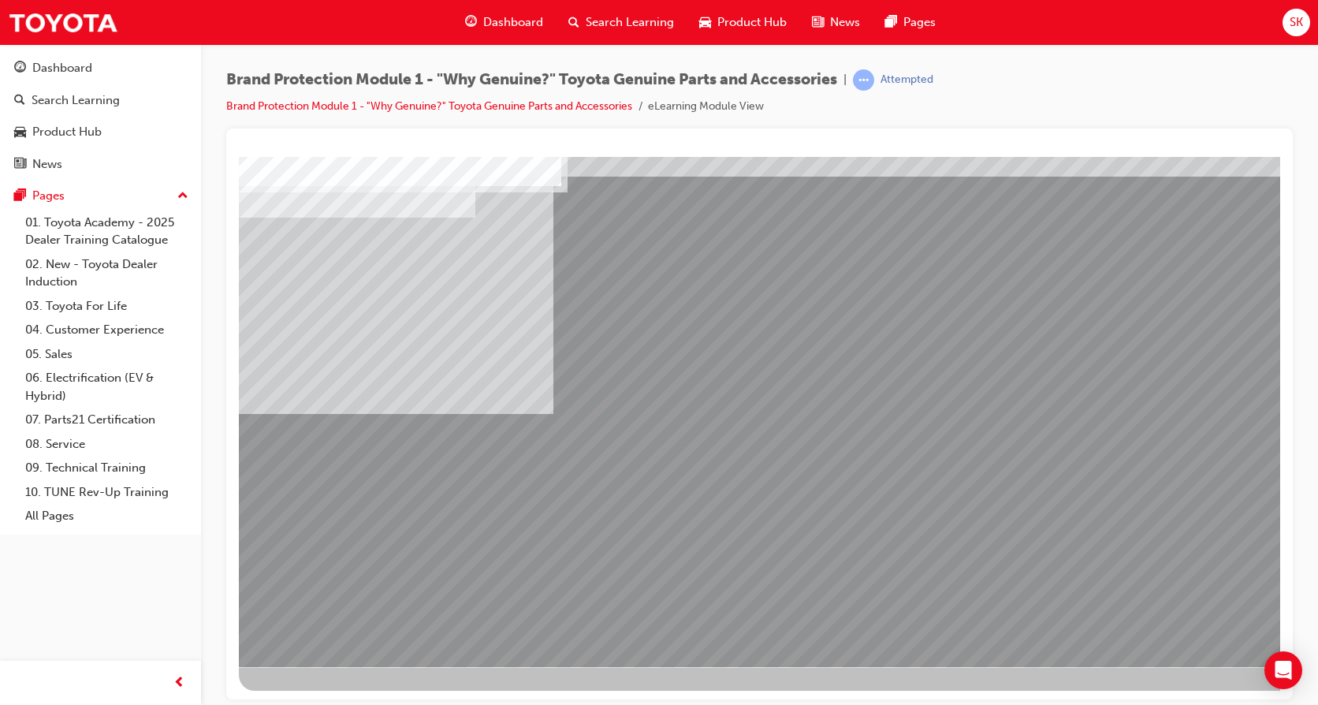
drag, startPoint x: 1222, startPoint y: 627, endPoint x: 1187, endPoint y: 617, distance: 35.9
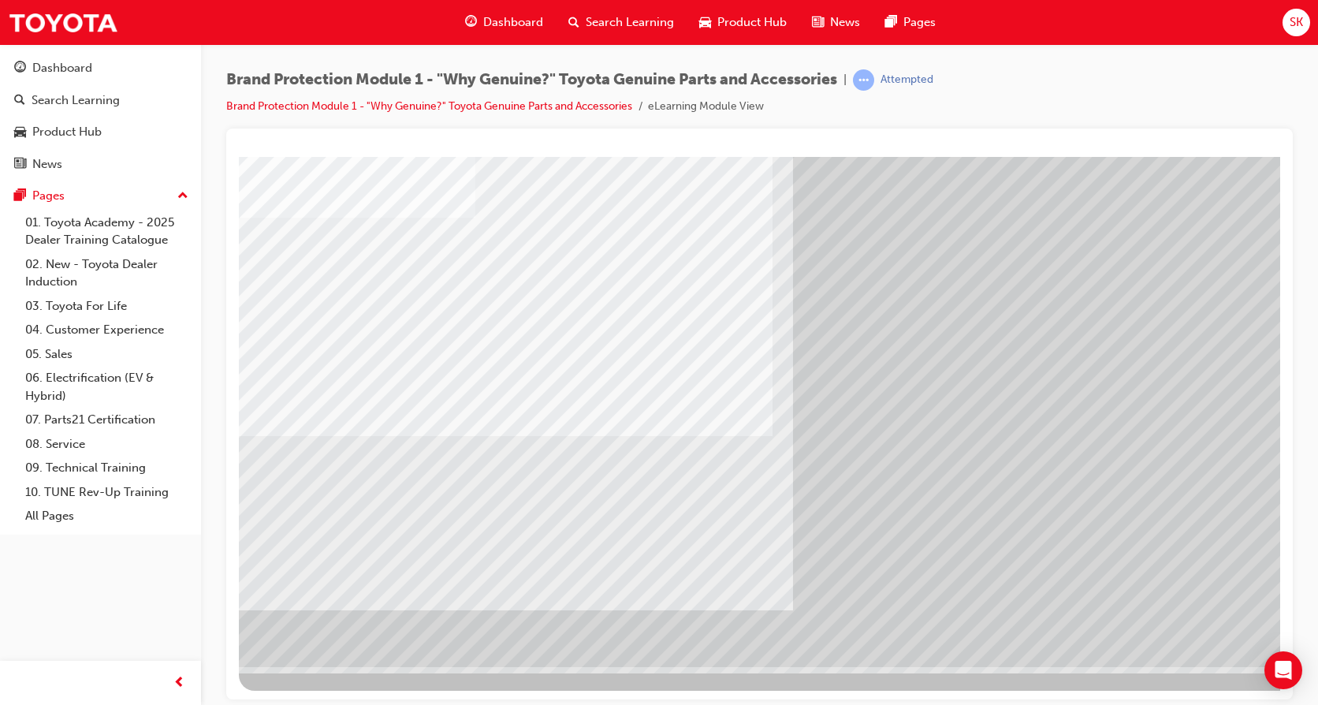
drag, startPoint x: 1228, startPoint y: 627, endPoint x: 928, endPoint y: 592, distance: 302.2
click at [1157, 628] on div at bounding box center [775, 382] width 1072 height 567
drag, startPoint x: 1178, startPoint y: 622, endPoint x: 1153, endPoint y: 612, distance: 26.9
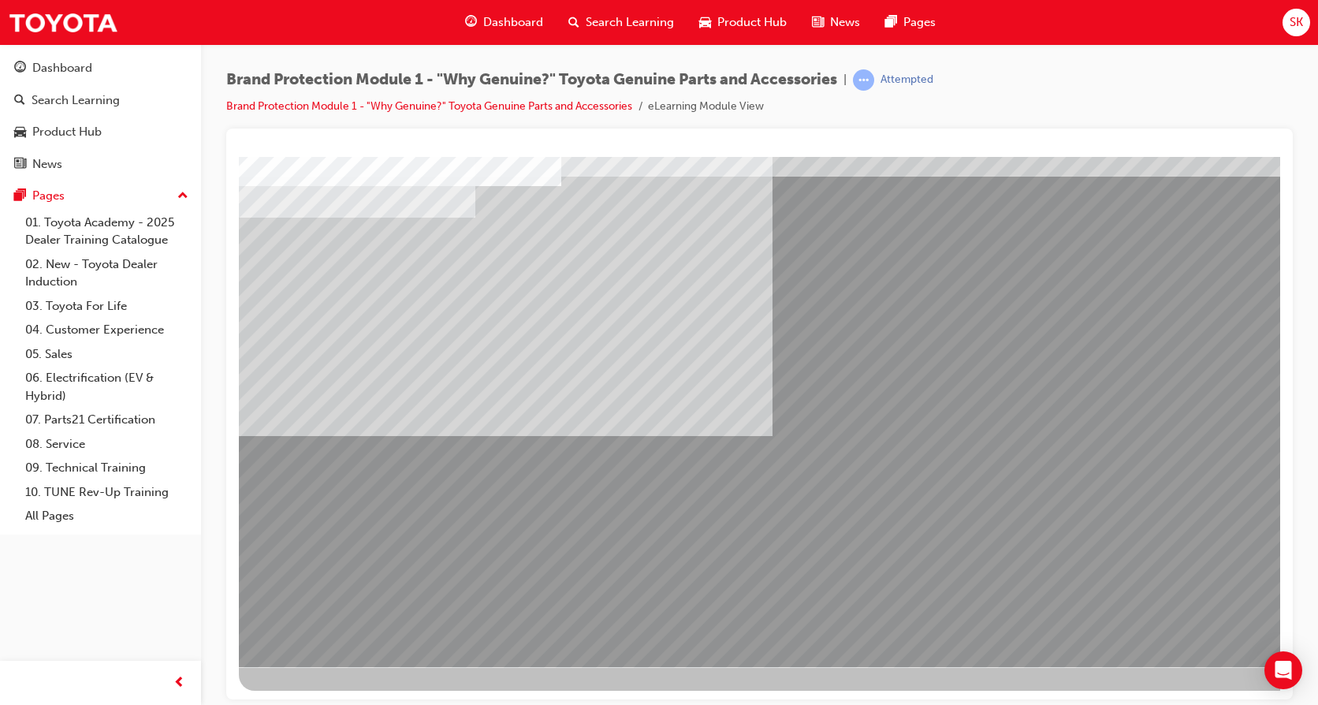
scroll to position [0, 0]
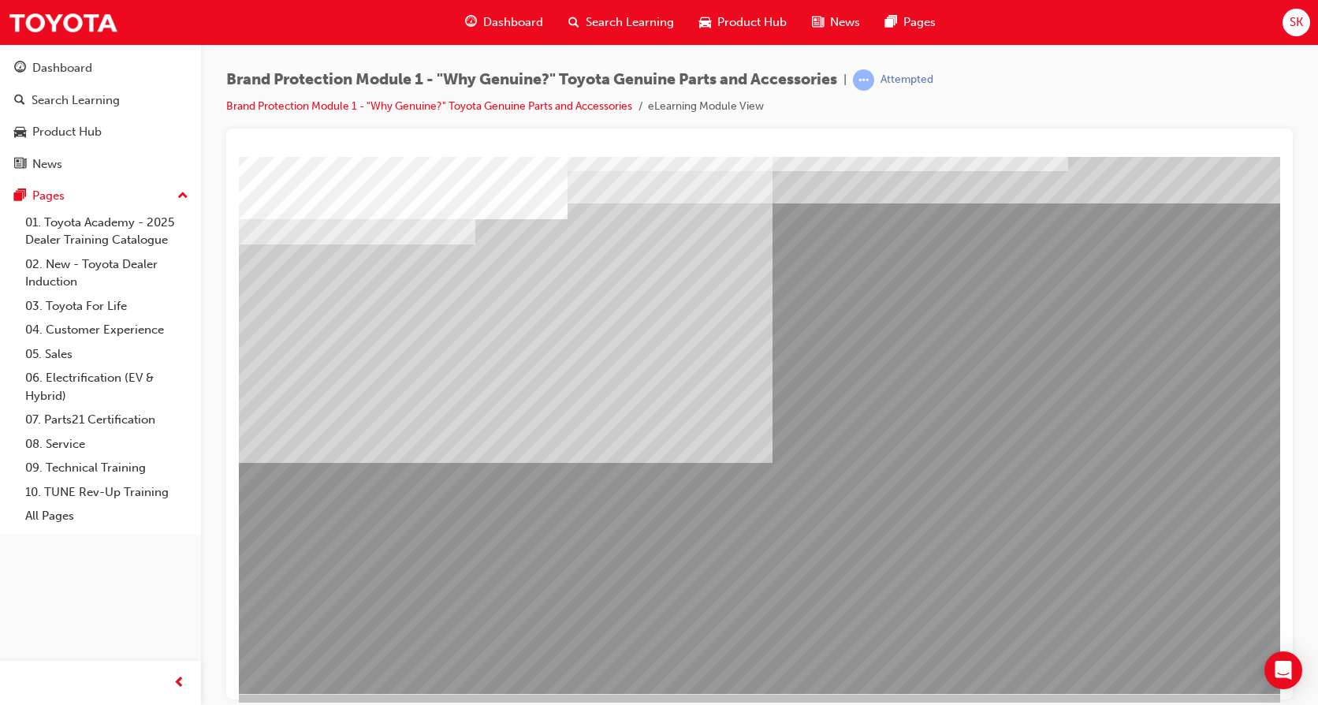
scroll to position [58, 0]
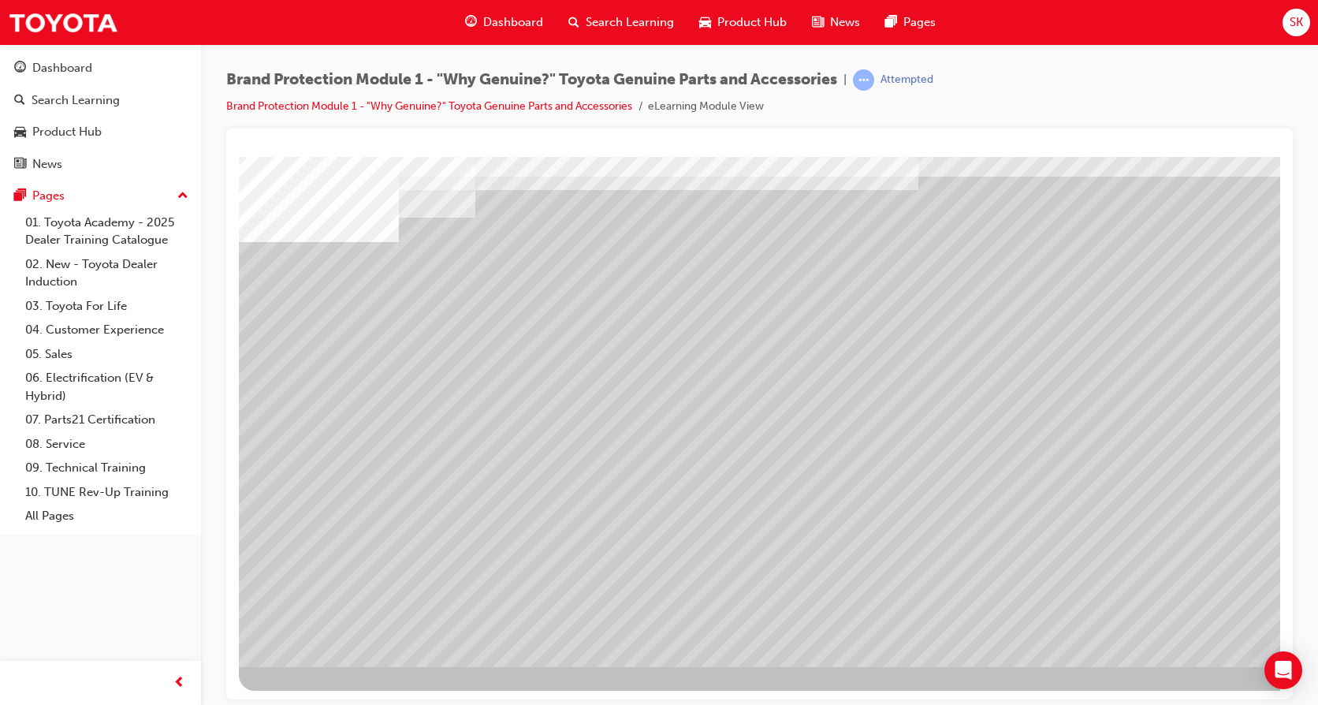
drag, startPoint x: 1001, startPoint y: 501, endPoint x: 977, endPoint y: 545, distance: 49.4
drag, startPoint x: 1193, startPoint y: 633, endPoint x: 1035, endPoint y: 645, distance: 158.9
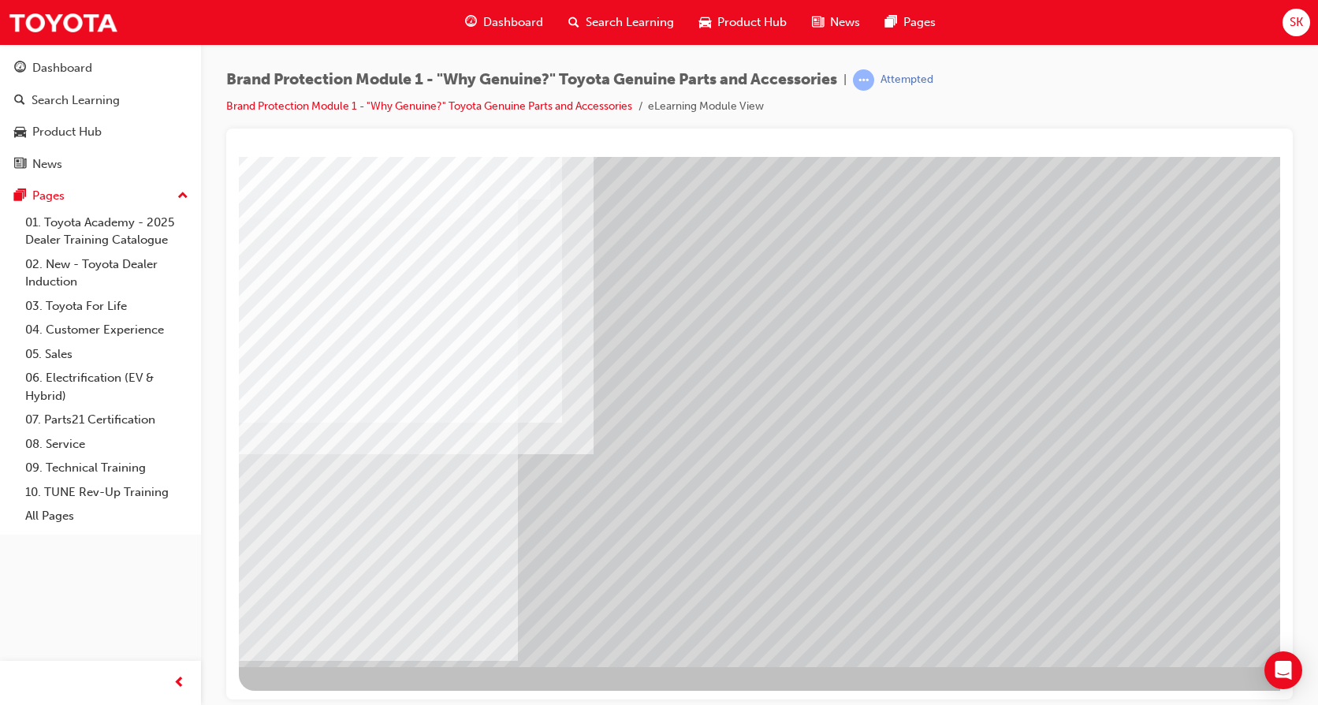
drag, startPoint x: 1216, startPoint y: 621, endPoint x: 1157, endPoint y: 609, distance: 60.3
